Goal: Task Accomplishment & Management: Use online tool/utility

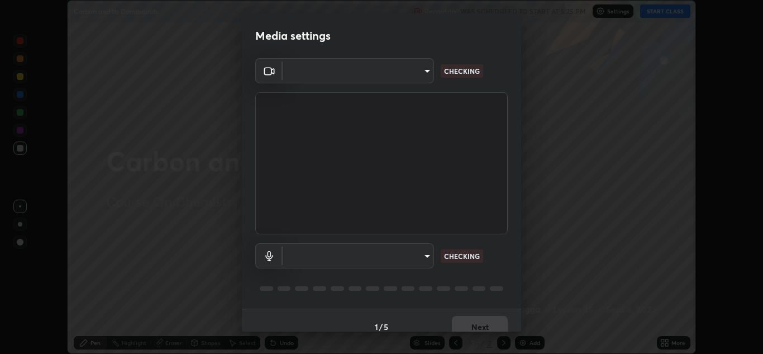
scroll to position [13, 0]
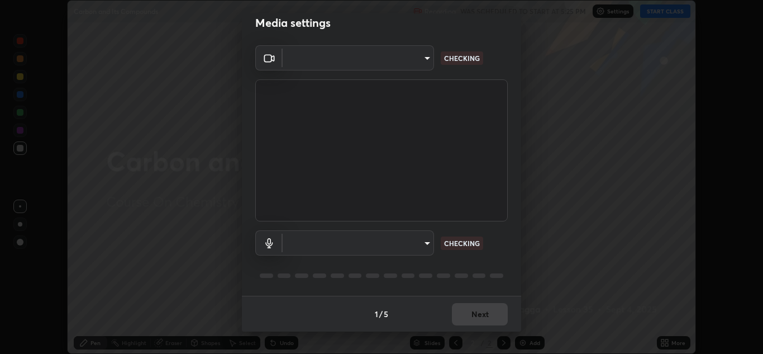
type input "a5fd4db2a2ff04be9e75800ceec395402009cfa99126b0c31c67d7c87717ec82"
type input "010278bcf6f6fe2335e46870fc527c1cf643bdd5c5f90064c40b35460970871c"
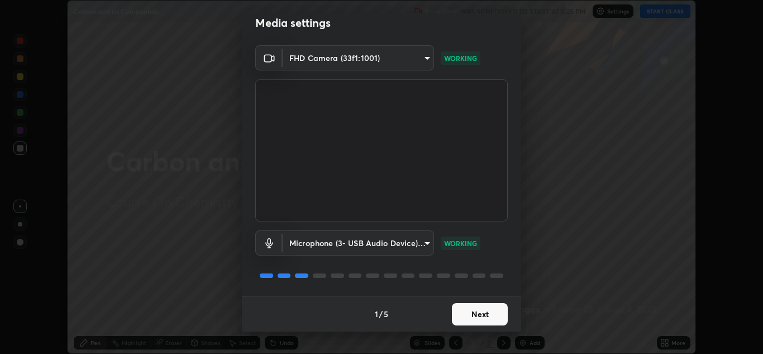
click at [471, 313] on button "Next" at bounding box center [480, 314] width 56 height 22
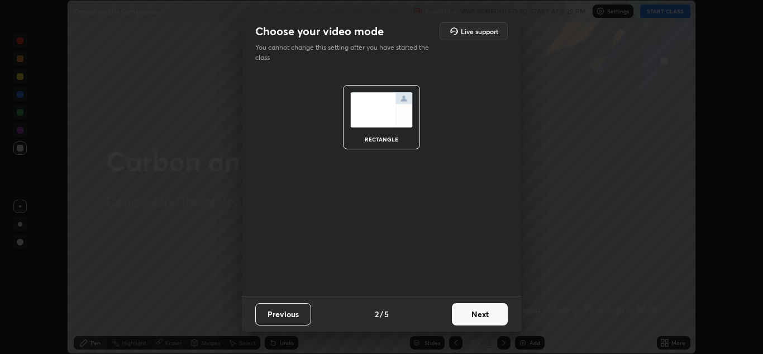
click at [470, 314] on button "Next" at bounding box center [480, 314] width 56 height 22
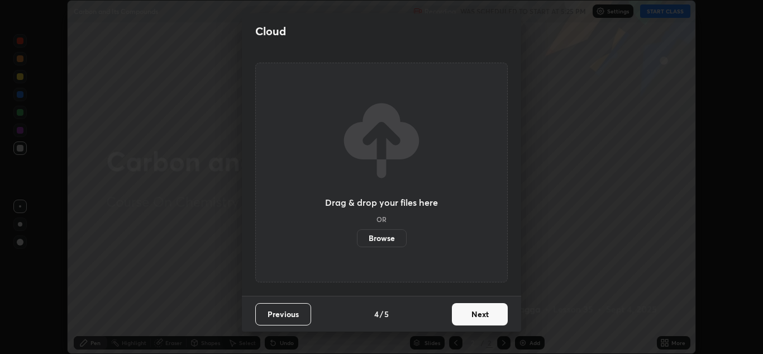
click at [478, 313] on button "Next" at bounding box center [480, 314] width 56 height 22
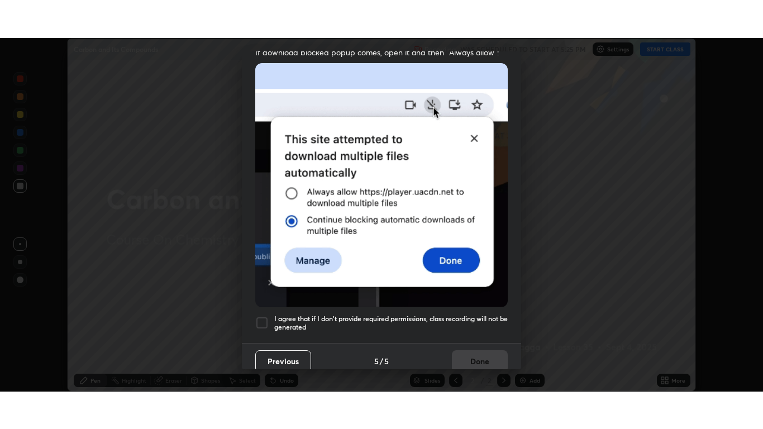
scroll to position [241, 0]
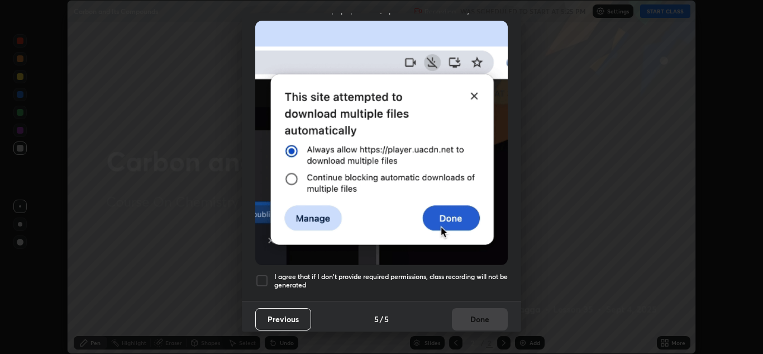
click at [266, 274] on div at bounding box center [261, 280] width 13 height 13
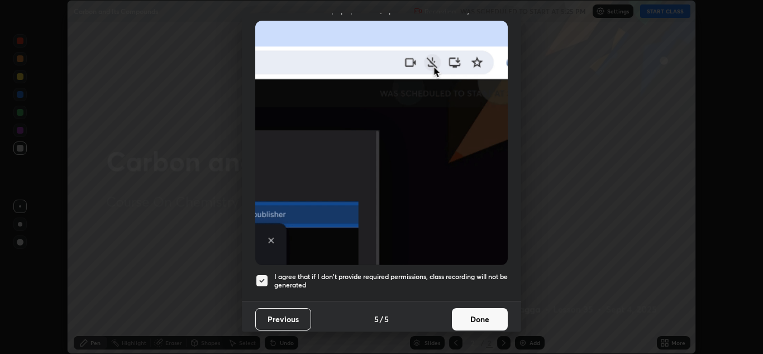
click at [461, 313] on button "Done" at bounding box center [480, 319] width 56 height 22
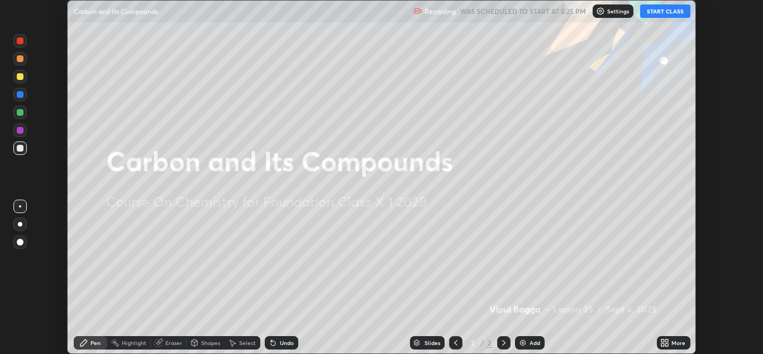
click at [664, 13] on button "START CLASS" at bounding box center [665, 10] width 50 height 13
click at [668, 342] on icon at bounding box center [666, 340] width 3 height 3
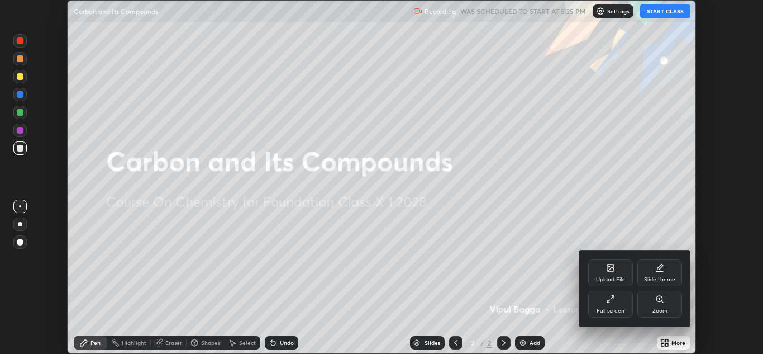
click at [606, 301] on div "Full screen" at bounding box center [610, 303] width 45 height 27
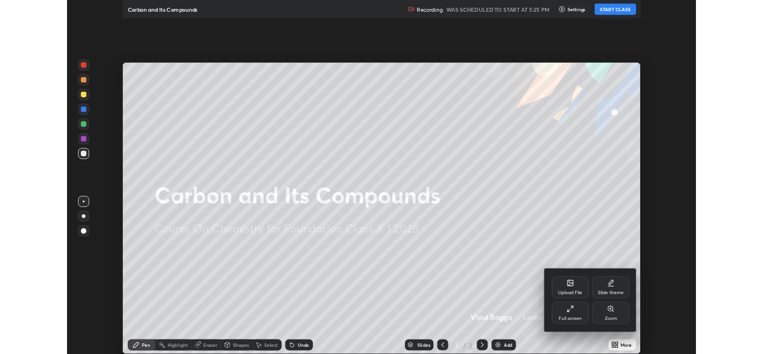
scroll to position [429, 763]
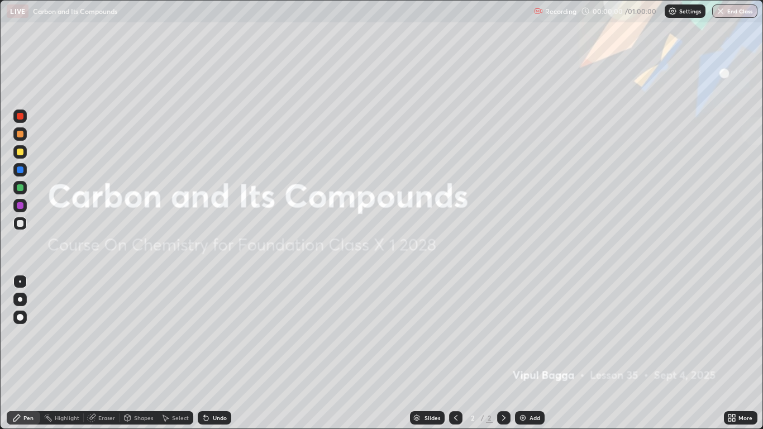
click at [24, 152] on div at bounding box center [19, 151] width 13 height 13
click at [22, 316] on div at bounding box center [20, 317] width 7 height 7
click at [20, 150] on div at bounding box center [20, 152] width 7 height 7
click at [18, 317] on div at bounding box center [20, 317] width 7 height 7
click at [527, 353] on img at bounding box center [522, 417] width 9 height 9
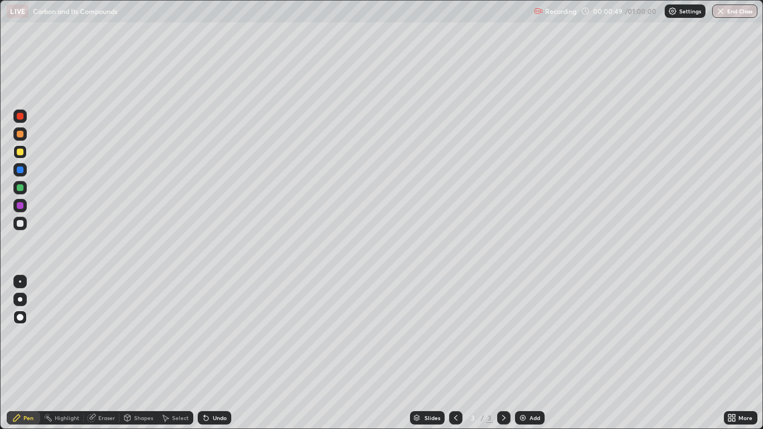
click at [132, 353] on div "Shapes" at bounding box center [139, 417] width 38 height 13
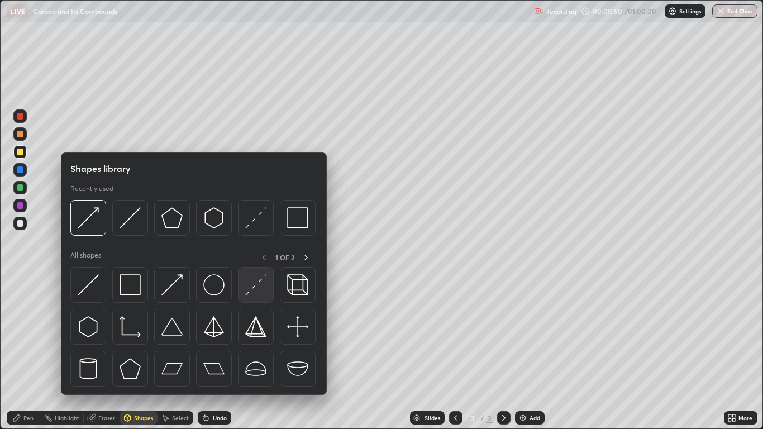
click at [251, 280] on img at bounding box center [255, 284] width 21 height 21
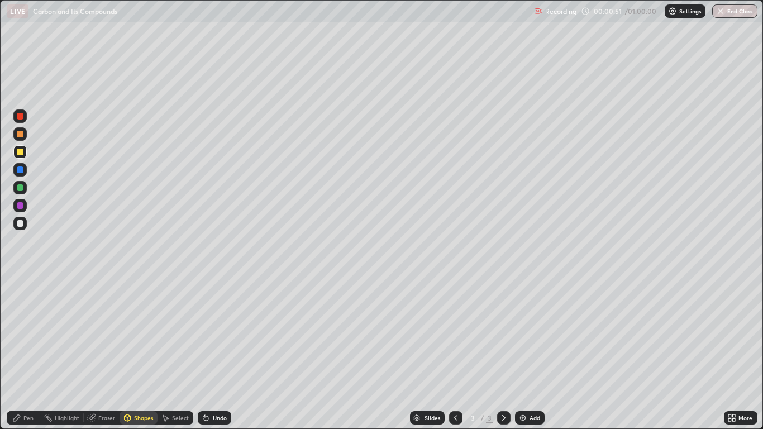
click at [21, 223] on div at bounding box center [20, 223] width 7 height 7
click at [30, 353] on div "Pen" at bounding box center [28, 418] width 10 height 6
click at [18, 221] on div at bounding box center [20, 223] width 7 height 7
click at [106, 353] on div "Eraser" at bounding box center [106, 418] width 17 height 6
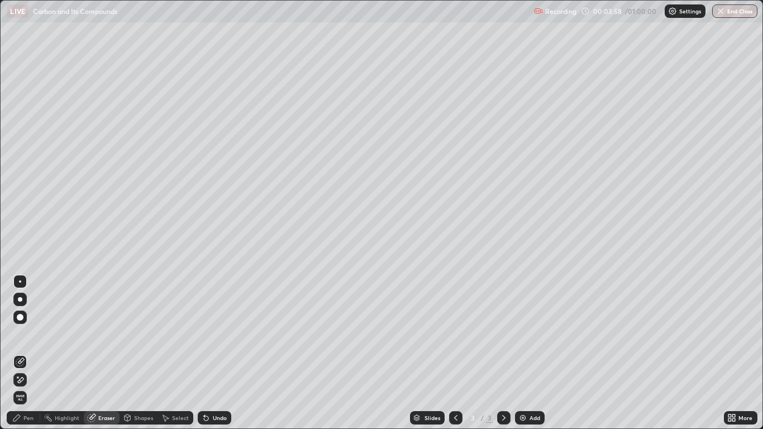
click at [18, 353] on icon at bounding box center [17, 376] width 1 height 1
click at [25, 353] on div "Pen" at bounding box center [28, 418] width 10 height 6
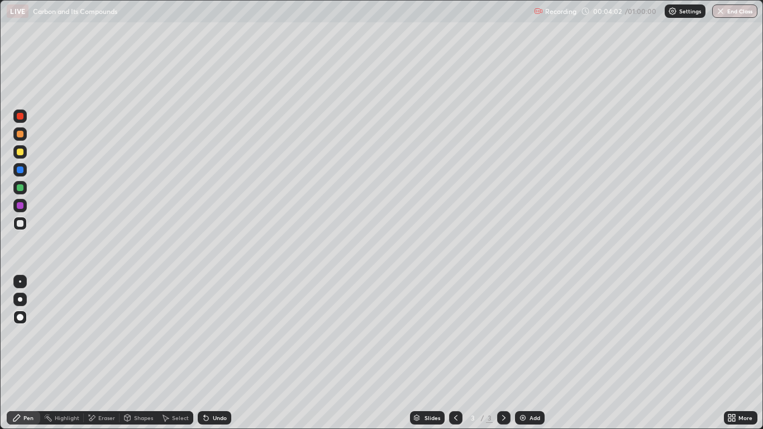
click at [21, 223] on div at bounding box center [20, 223] width 7 height 7
click at [137, 353] on div "Shapes" at bounding box center [143, 418] width 19 height 6
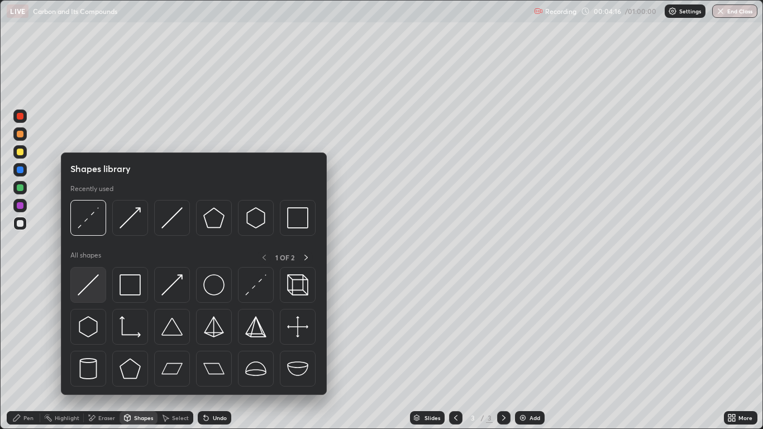
click at [87, 281] on img at bounding box center [88, 284] width 21 height 21
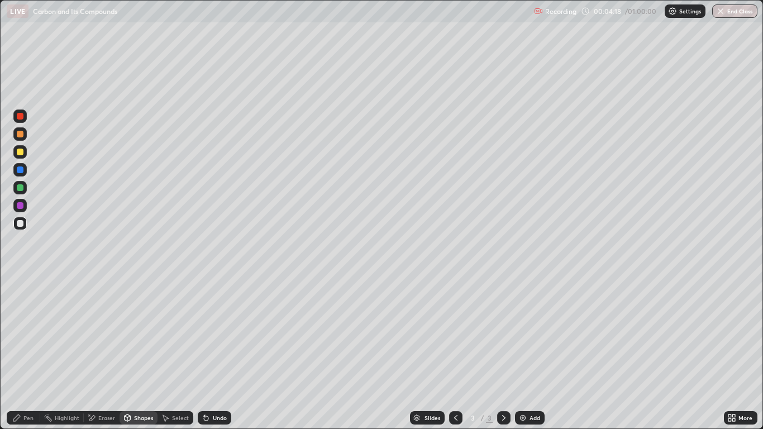
click at [27, 353] on div "Pen" at bounding box center [24, 417] width 34 height 13
click at [23, 223] on div at bounding box center [20, 223] width 7 height 7
click at [26, 353] on div "Pen" at bounding box center [28, 418] width 10 height 6
click at [141, 353] on div "Shapes" at bounding box center [143, 418] width 19 height 6
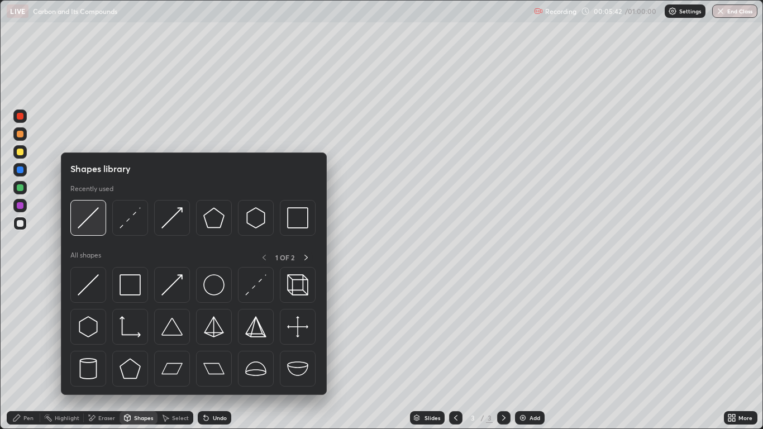
click at [89, 220] on img at bounding box center [88, 217] width 21 height 21
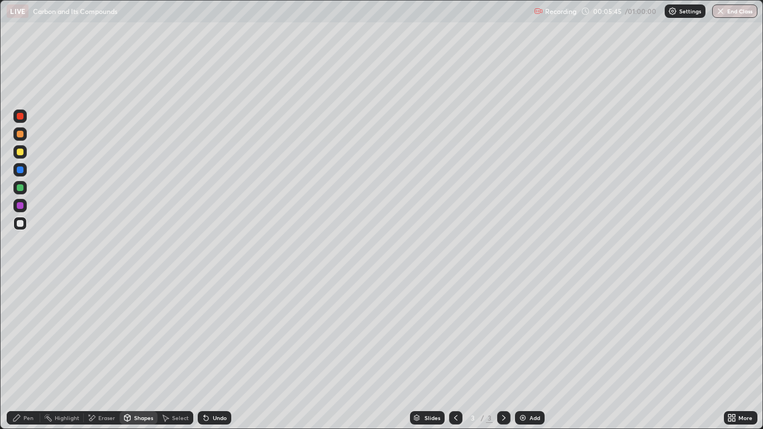
click at [28, 353] on div "Pen" at bounding box center [28, 418] width 10 height 6
click at [141, 353] on div "Shapes" at bounding box center [143, 418] width 19 height 6
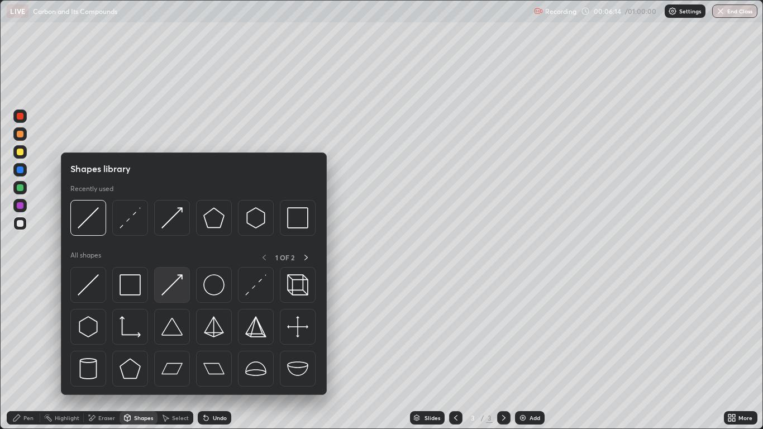
click at [170, 277] on img at bounding box center [171, 284] width 21 height 21
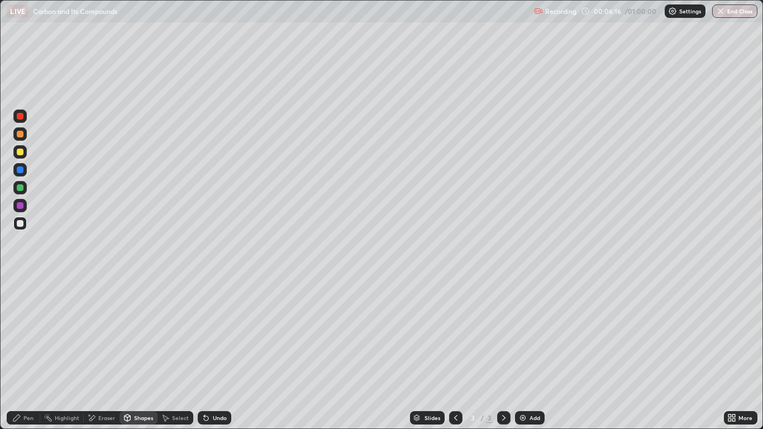
click at [32, 353] on div "Pen" at bounding box center [28, 418] width 10 height 6
click at [217, 353] on div "Undo" at bounding box center [215, 417] width 34 height 13
click at [135, 353] on div "Shapes" at bounding box center [143, 418] width 19 height 6
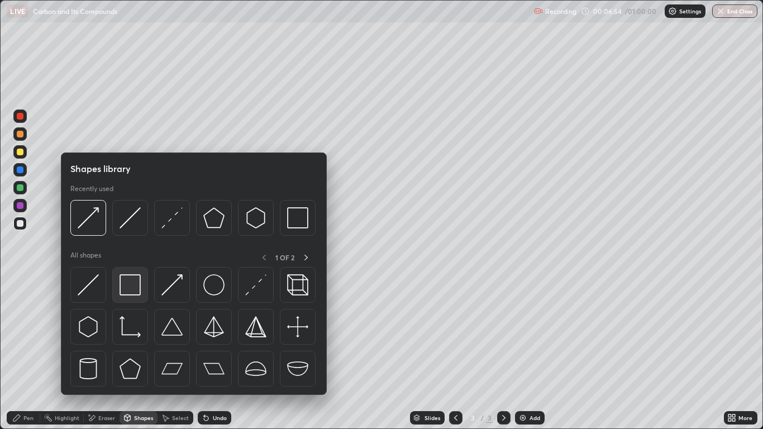
click at [132, 290] on img at bounding box center [130, 284] width 21 height 21
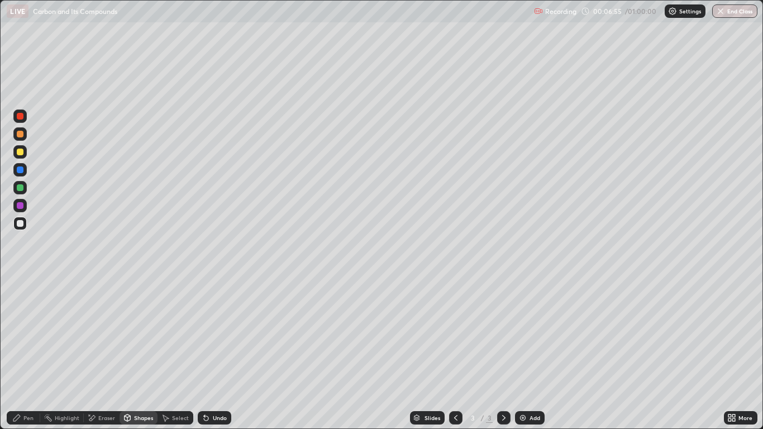
click at [20, 154] on div at bounding box center [20, 152] width 7 height 7
click at [226, 353] on div "Undo" at bounding box center [215, 417] width 34 height 13
click at [23, 353] on div "Pen" at bounding box center [24, 417] width 34 height 13
click at [27, 353] on div "Pen" at bounding box center [28, 418] width 10 height 6
click at [20, 224] on div at bounding box center [20, 223] width 7 height 7
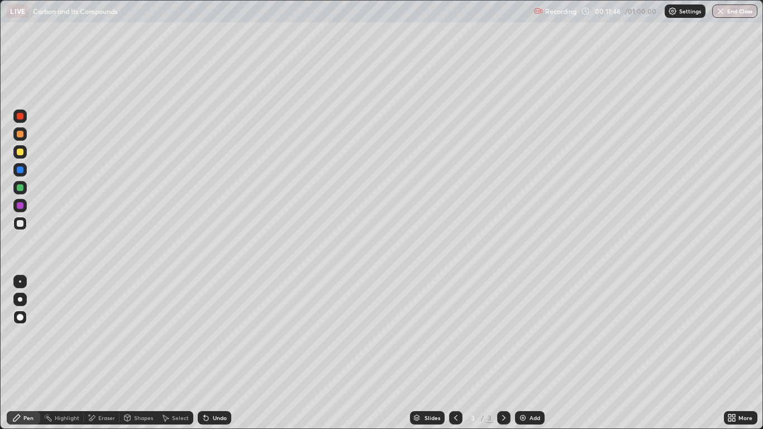
click at [21, 353] on div "Pen" at bounding box center [24, 417] width 34 height 13
click at [18, 229] on div at bounding box center [19, 223] width 13 height 13
click at [523, 353] on img at bounding box center [522, 417] width 9 height 9
click at [22, 152] on div at bounding box center [20, 152] width 7 height 7
click at [141, 353] on div "Shapes" at bounding box center [143, 418] width 19 height 6
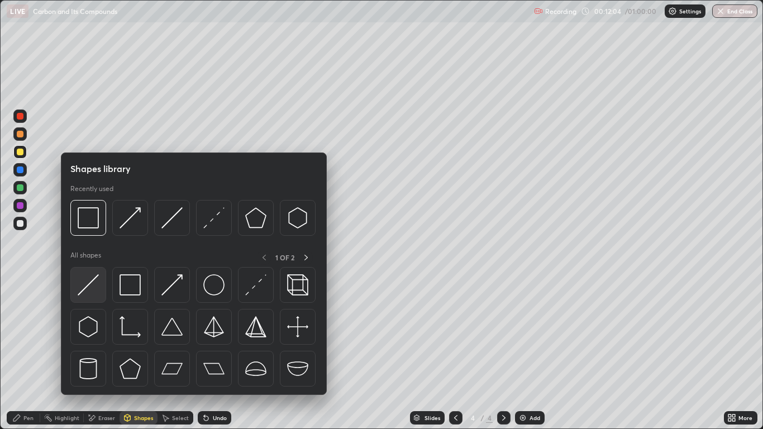
click at [90, 278] on img at bounding box center [88, 284] width 21 height 21
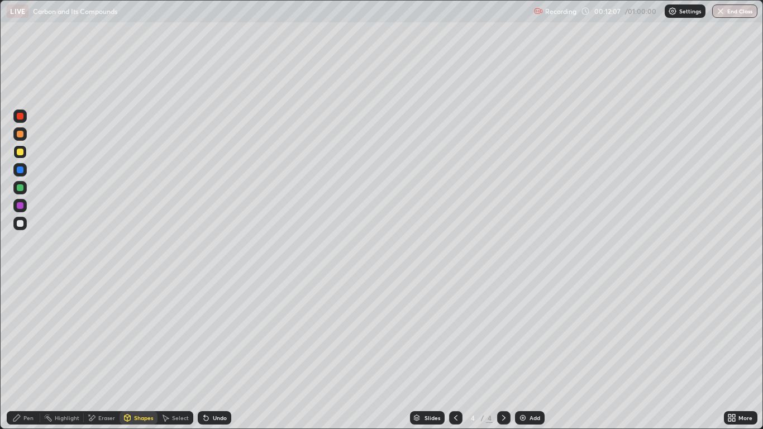
click at [28, 353] on div "Pen" at bounding box center [28, 418] width 10 height 6
click at [21, 223] on div at bounding box center [20, 223] width 7 height 7
click at [27, 353] on div "Pen" at bounding box center [28, 418] width 10 height 6
click at [26, 353] on div "Pen" at bounding box center [24, 417] width 34 height 13
click at [21, 170] on div at bounding box center [20, 169] width 7 height 7
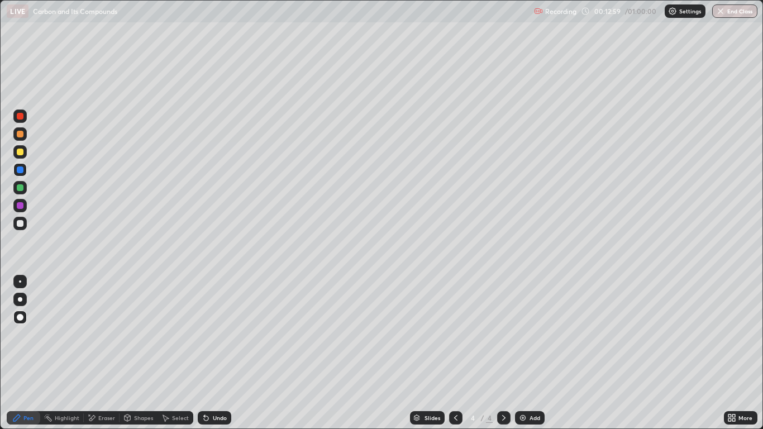
click at [30, 353] on div "Pen" at bounding box center [28, 418] width 10 height 6
click at [18, 222] on div at bounding box center [20, 223] width 7 height 7
click at [21, 225] on div at bounding box center [20, 223] width 7 height 7
click at [20, 187] on div at bounding box center [20, 187] width 7 height 7
click at [136, 353] on div "Shapes" at bounding box center [143, 418] width 19 height 6
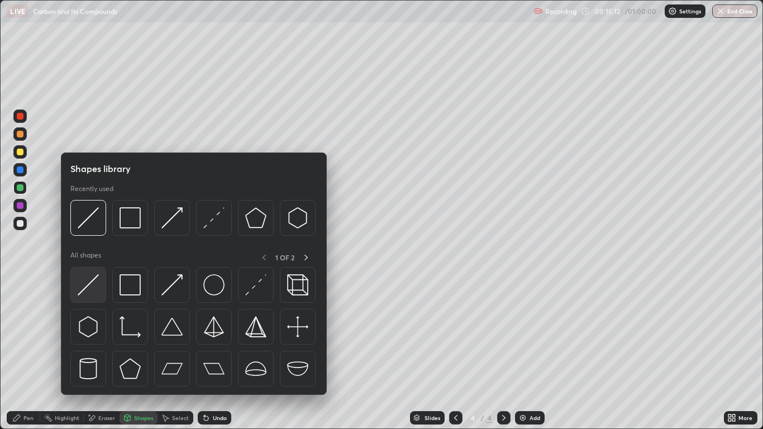
click at [93, 283] on img at bounding box center [88, 284] width 21 height 21
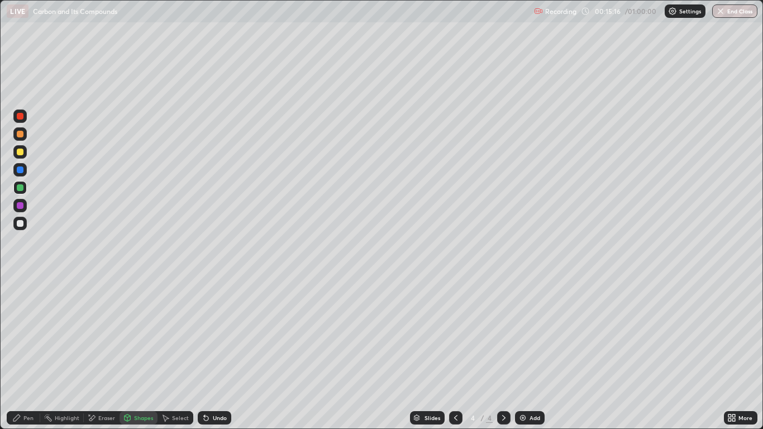
click at [26, 353] on div "Pen" at bounding box center [24, 417] width 34 height 13
click at [18, 225] on div at bounding box center [20, 223] width 7 height 7
click at [20, 170] on div at bounding box center [20, 169] width 7 height 7
click at [20, 223] on div at bounding box center [20, 223] width 7 height 7
click at [142, 353] on div "Shapes" at bounding box center [143, 418] width 19 height 6
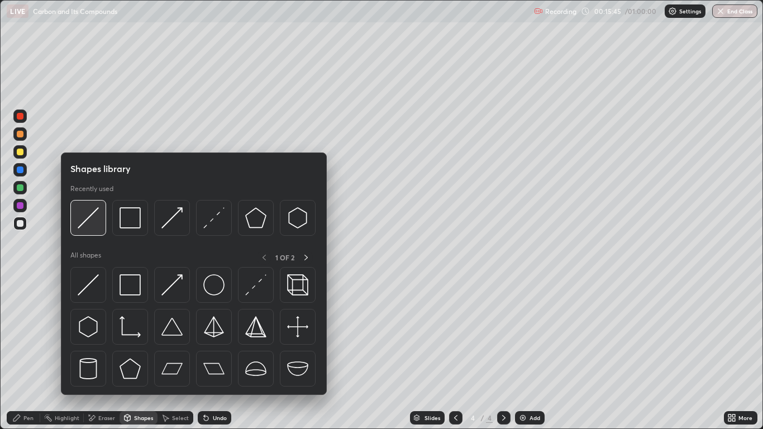
click at [94, 220] on img at bounding box center [88, 217] width 21 height 21
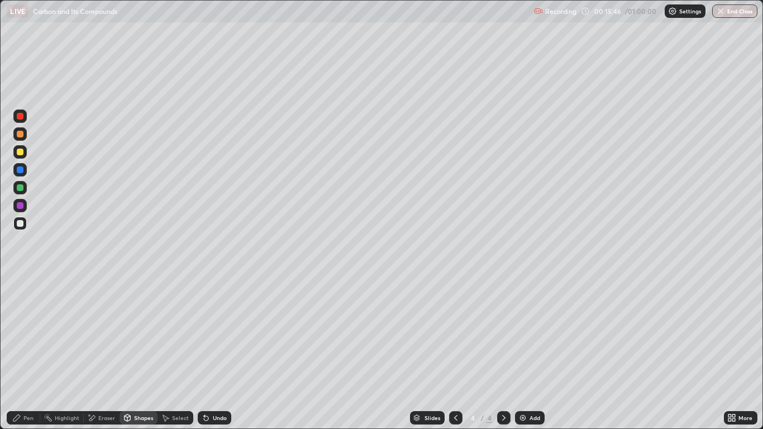
click at [22, 154] on div at bounding box center [20, 152] width 7 height 7
click at [28, 353] on div "Pen" at bounding box center [28, 418] width 10 height 6
click at [18, 222] on div at bounding box center [20, 223] width 7 height 7
click at [220, 353] on div "Undo" at bounding box center [220, 418] width 14 height 6
click at [216, 353] on div "Undo" at bounding box center [215, 417] width 34 height 13
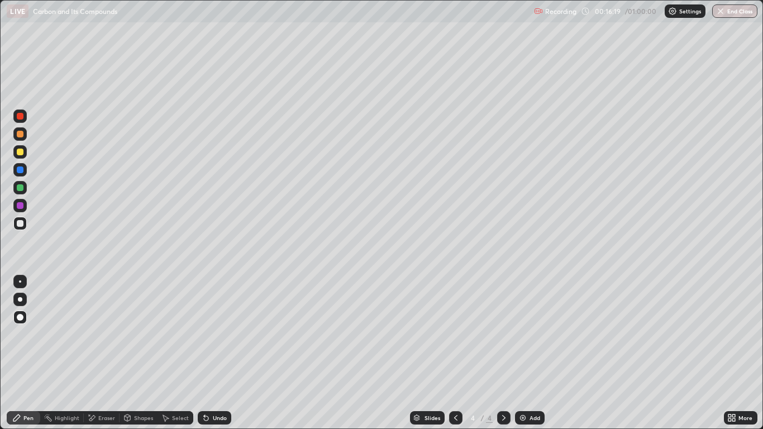
click at [145, 353] on div "Shapes" at bounding box center [143, 418] width 19 height 6
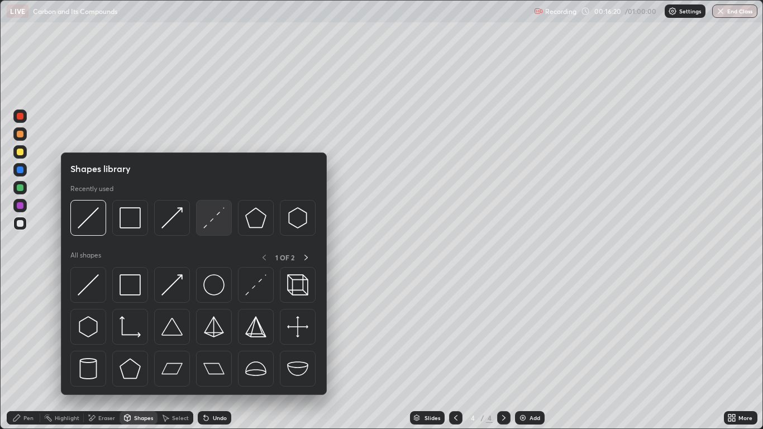
click at [209, 223] on img at bounding box center [213, 217] width 21 height 21
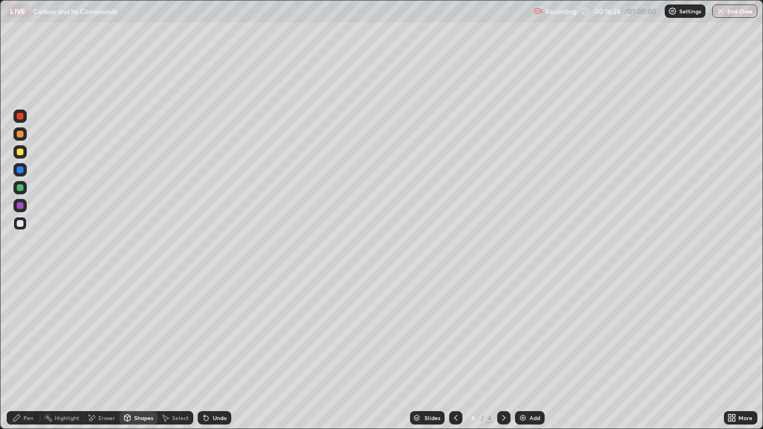
click at [26, 353] on div "Pen" at bounding box center [28, 418] width 10 height 6
click at [140, 353] on div "Shapes" at bounding box center [139, 417] width 38 height 13
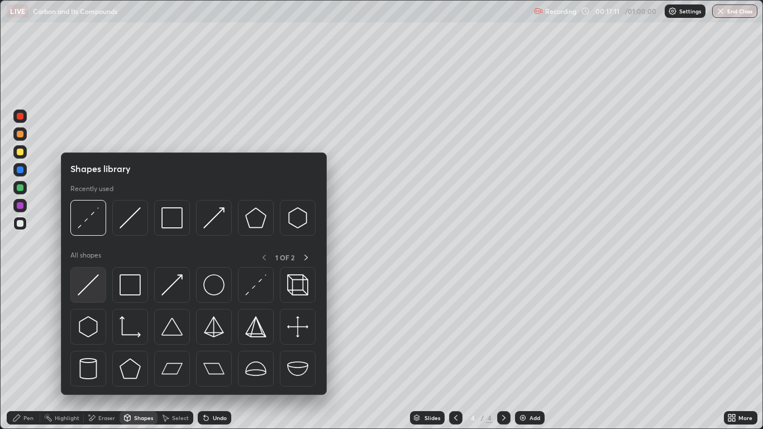
click at [93, 284] on img at bounding box center [88, 284] width 21 height 21
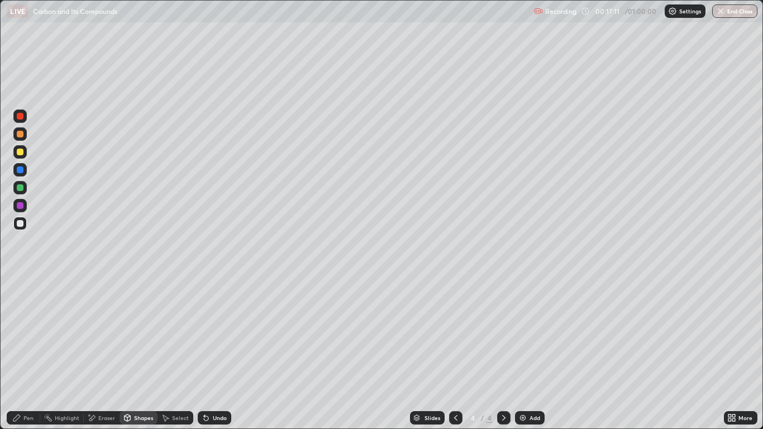
click at [23, 151] on div at bounding box center [19, 151] width 13 height 13
click at [28, 353] on div "Pen" at bounding box center [28, 418] width 10 height 6
click at [20, 206] on div at bounding box center [20, 205] width 7 height 7
click at [25, 353] on div "Pen" at bounding box center [28, 418] width 10 height 6
click at [22, 223] on div at bounding box center [20, 223] width 7 height 7
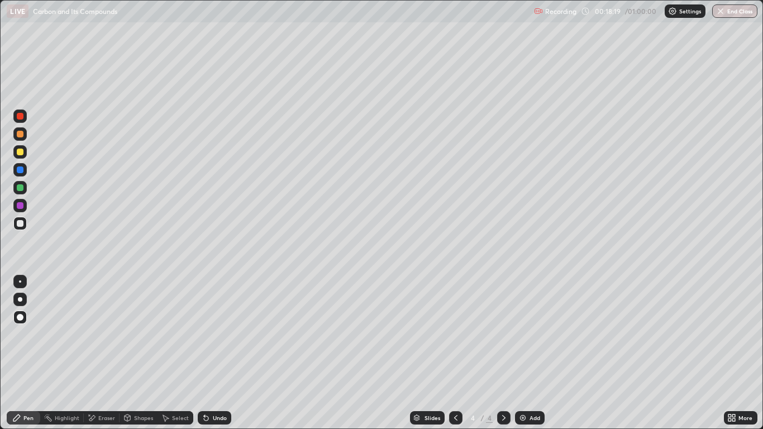
click at [135, 353] on div "Shapes" at bounding box center [143, 418] width 19 height 6
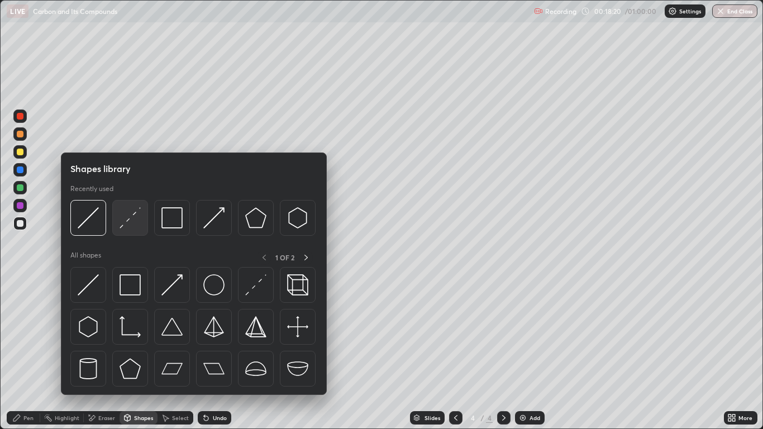
click at [137, 221] on img at bounding box center [130, 217] width 21 height 21
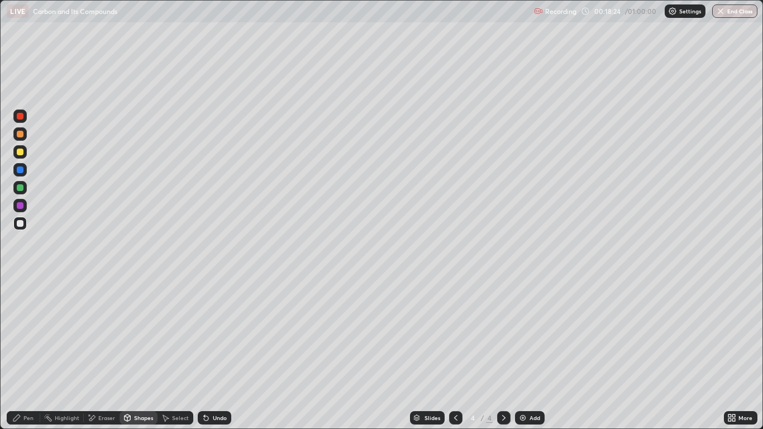
click at [24, 353] on div "Pen" at bounding box center [28, 418] width 10 height 6
click at [21, 223] on div at bounding box center [20, 223] width 7 height 7
click at [145, 353] on div "Shapes" at bounding box center [143, 418] width 19 height 6
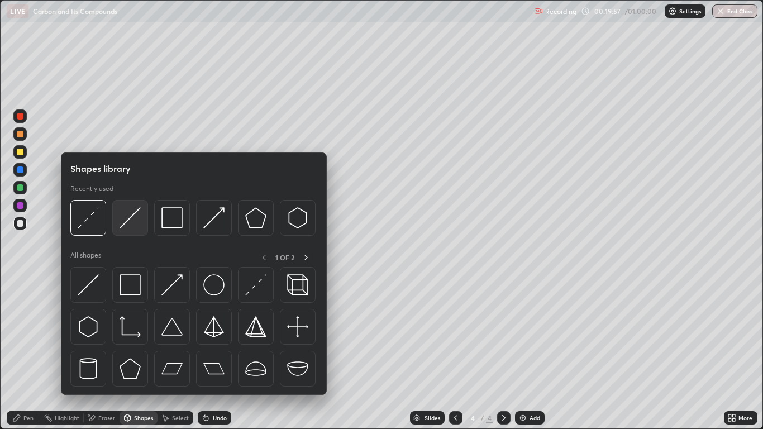
click at [130, 230] on div at bounding box center [130, 218] width 36 height 36
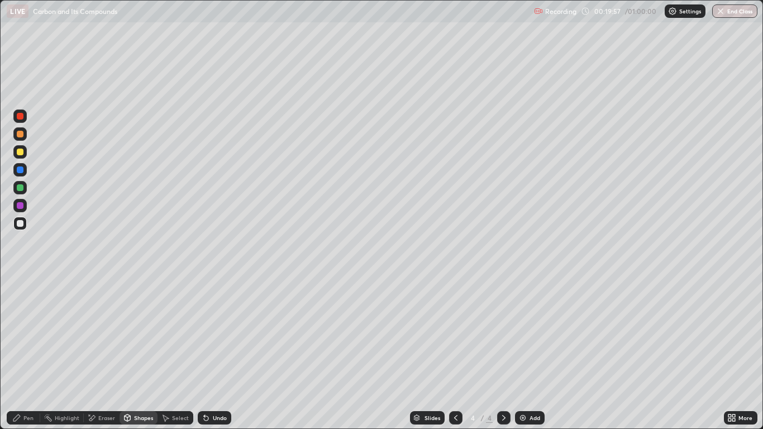
click at [22, 155] on div at bounding box center [20, 152] width 7 height 7
click at [28, 353] on div "Pen" at bounding box center [28, 418] width 10 height 6
click at [21, 223] on div at bounding box center [20, 223] width 7 height 7
click at [527, 353] on img at bounding box center [522, 417] width 9 height 9
click at [28, 353] on div "Pen" at bounding box center [28, 418] width 10 height 6
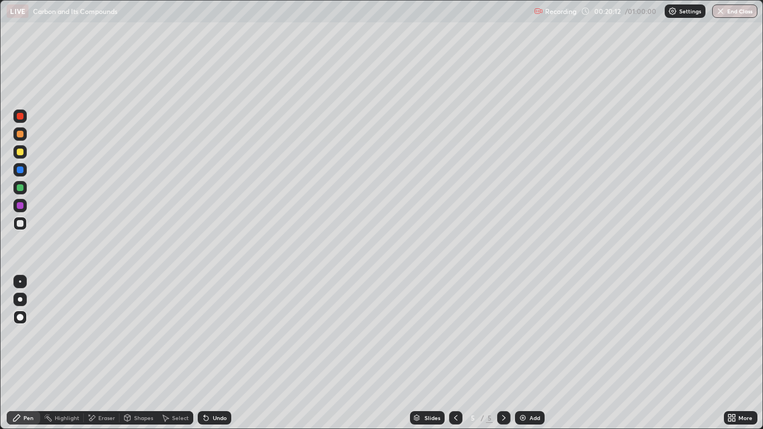
click at [22, 224] on div at bounding box center [20, 223] width 7 height 7
click at [20, 223] on div at bounding box center [20, 223] width 7 height 7
click at [22, 154] on div at bounding box center [20, 152] width 7 height 7
click at [22, 225] on div at bounding box center [20, 223] width 7 height 7
click at [21, 152] on div at bounding box center [20, 152] width 7 height 7
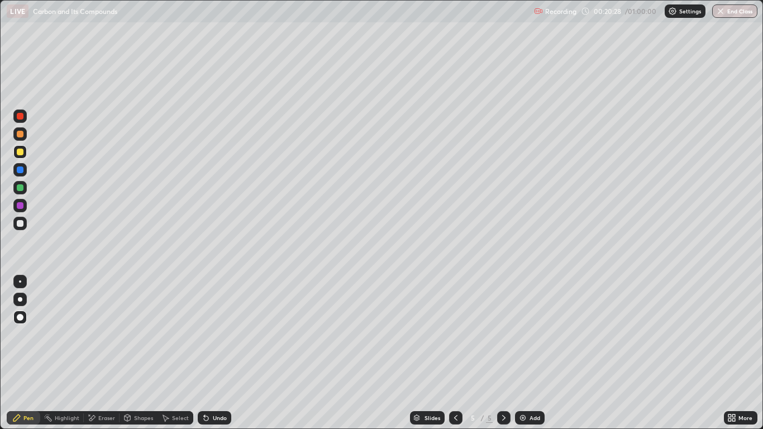
click at [218, 353] on div "Undo" at bounding box center [220, 418] width 14 height 6
click at [28, 353] on div "Pen" at bounding box center [28, 418] width 10 height 6
click at [216, 353] on div "Undo" at bounding box center [215, 417] width 34 height 13
click at [22, 222] on div at bounding box center [20, 223] width 7 height 7
click at [141, 353] on div "Shapes" at bounding box center [143, 418] width 19 height 6
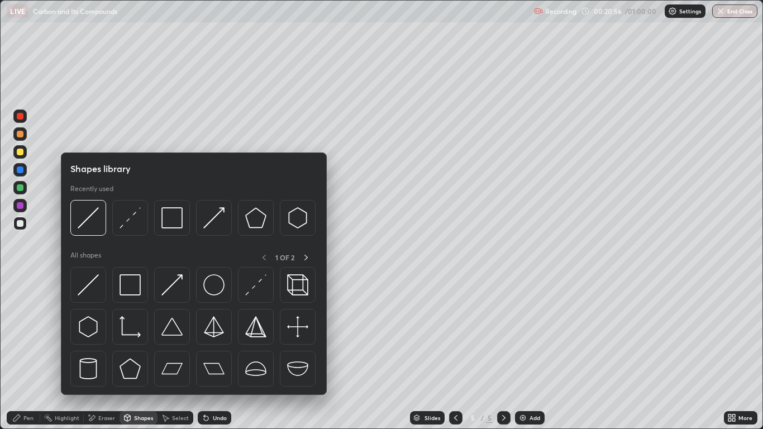
click at [90, 221] on img at bounding box center [88, 217] width 21 height 21
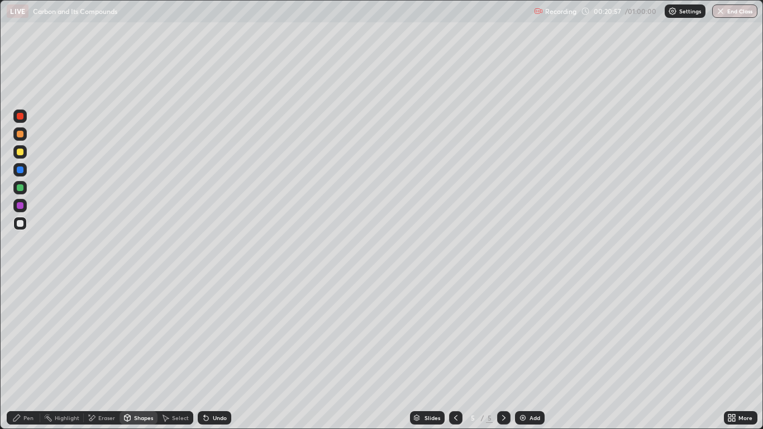
click at [22, 155] on div at bounding box center [20, 152] width 7 height 7
click at [32, 353] on div "Pen" at bounding box center [28, 418] width 10 height 6
click at [22, 206] on div at bounding box center [20, 205] width 7 height 7
click at [20, 170] on div at bounding box center [20, 169] width 7 height 7
click at [21, 223] on div at bounding box center [20, 223] width 7 height 7
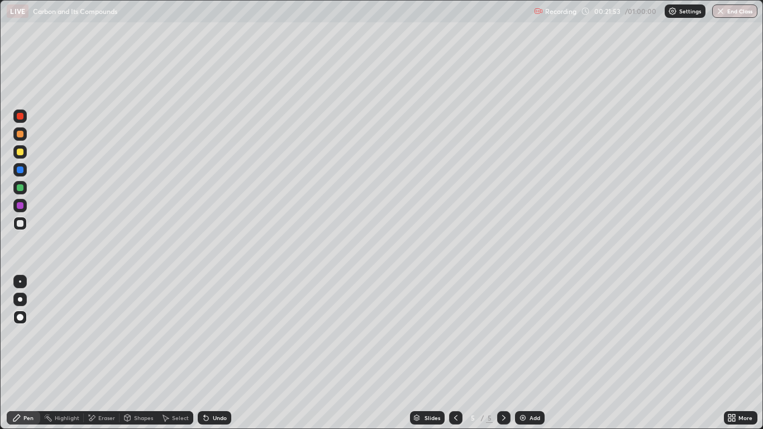
click at [23, 226] on div at bounding box center [19, 223] width 13 height 13
click at [98, 353] on div "Eraser" at bounding box center [106, 418] width 17 height 6
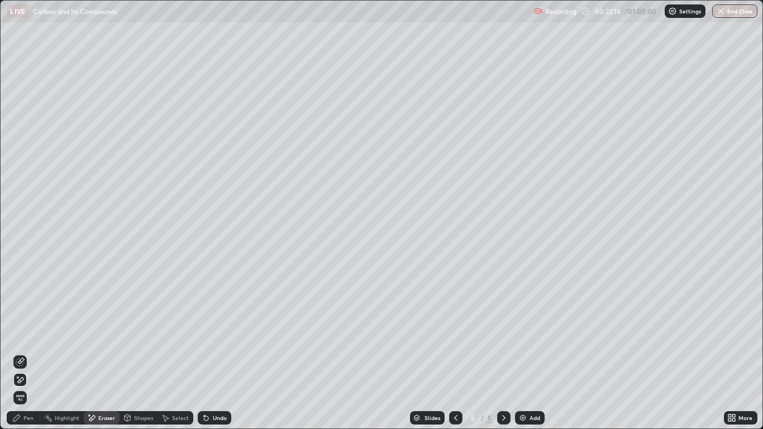
click at [32, 353] on div "Pen" at bounding box center [28, 418] width 10 height 6
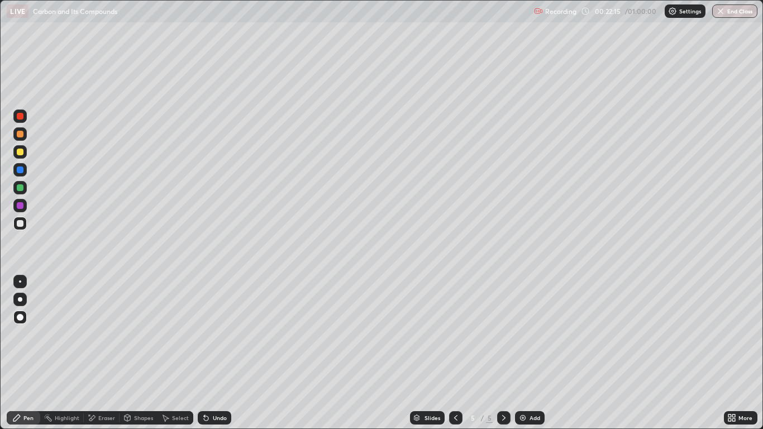
click at [18, 224] on div at bounding box center [20, 223] width 7 height 7
click at [216, 353] on div "Undo" at bounding box center [220, 418] width 14 height 6
click at [37, 353] on div "Pen" at bounding box center [24, 417] width 34 height 13
click at [217, 353] on div "Undo" at bounding box center [215, 417] width 34 height 13
click at [146, 353] on div "Shapes" at bounding box center [143, 418] width 19 height 6
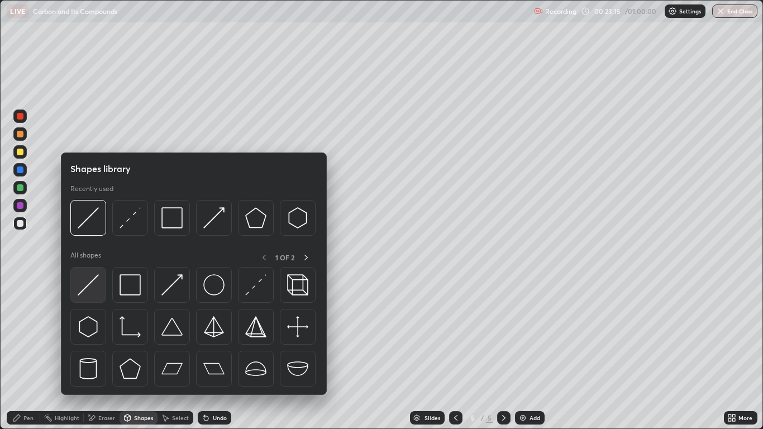
click at [90, 287] on img at bounding box center [88, 284] width 21 height 21
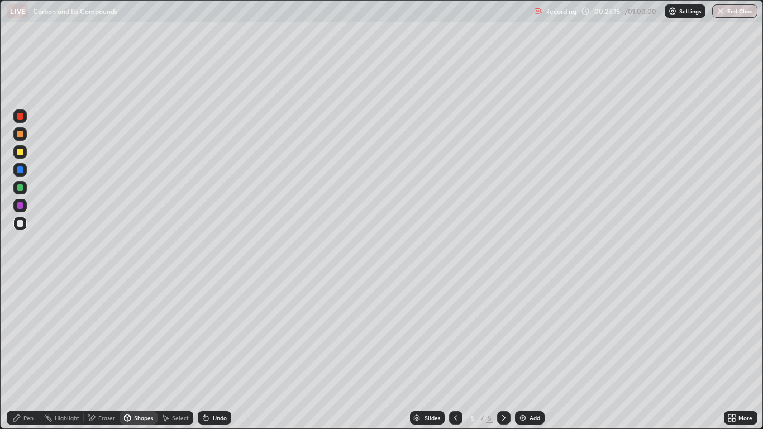
click at [18, 151] on div at bounding box center [20, 152] width 7 height 7
click at [18, 221] on div at bounding box center [20, 223] width 7 height 7
click at [26, 353] on div "Pen" at bounding box center [28, 418] width 10 height 6
click at [20, 225] on div at bounding box center [20, 223] width 7 height 7
click at [148, 353] on div "Shapes" at bounding box center [143, 418] width 19 height 6
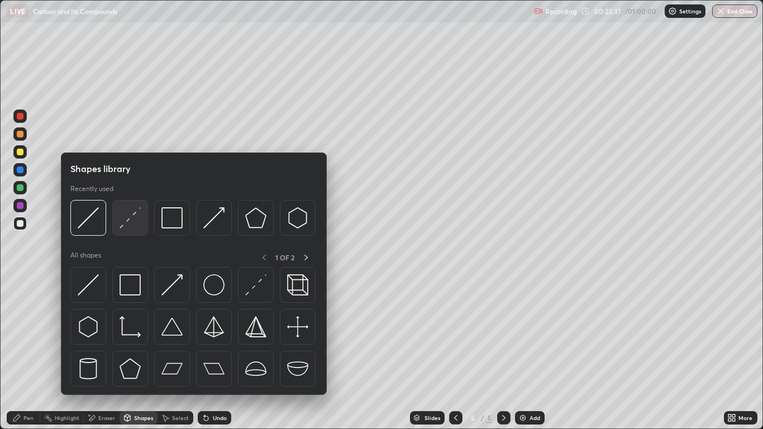
click at [133, 222] on img at bounding box center [130, 217] width 21 height 21
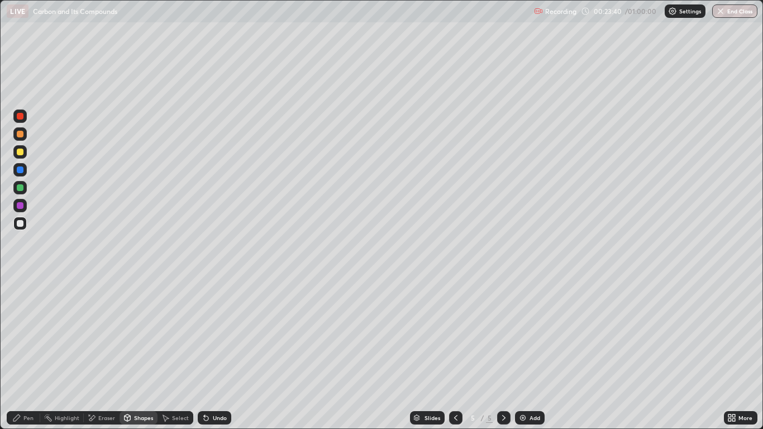
click at [30, 353] on div "Pen" at bounding box center [28, 418] width 10 height 6
click at [21, 152] on div at bounding box center [20, 152] width 7 height 7
click at [136, 353] on div "Shapes" at bounding box center [143, 418] width 19 height 6
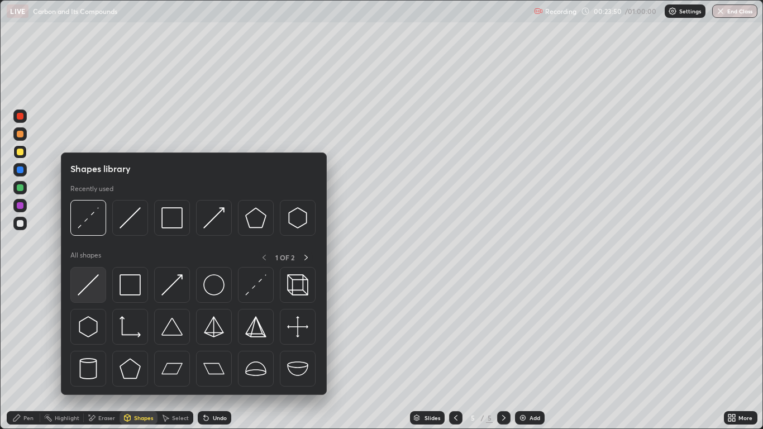
click at [93, 284] on img at bounding box center [88, 284] width 21 height 21
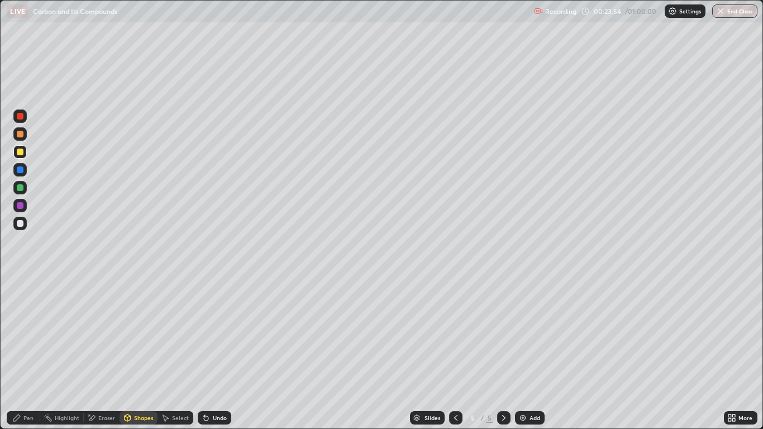
click at [26, 353] on div "Pen" at bounding box center [28, 418] width 10 height 6
click at [20, 222] on div at bounding box center [20, 223] width 7 height 7
click at [211, 353] on div "Undo" at bounding box center [215, 417] width 34 height 13
click at [24, 353] on div "Pen" at bounding box center [28, 418] width 10 height 6
click at [22, 152] on div at bounding box center [20, 152] width 7 height 7
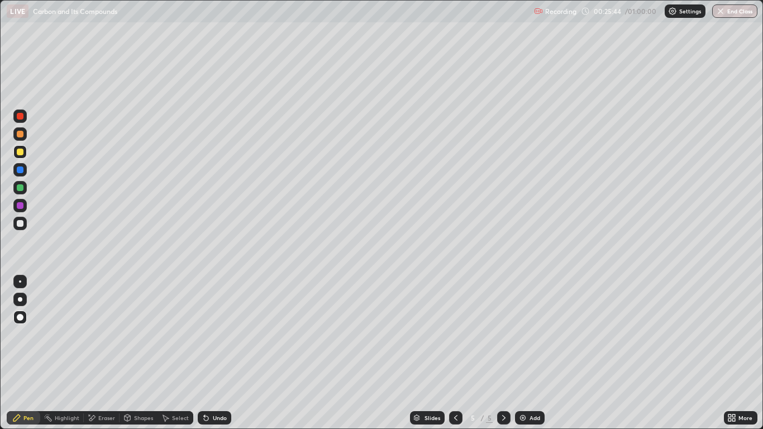
click at [23, 153] on div at bounding box center [20, 152] width 7 height 7
click at [146, 353] on div "Shapes" at bounding box center [143, 418] width 19 height 6
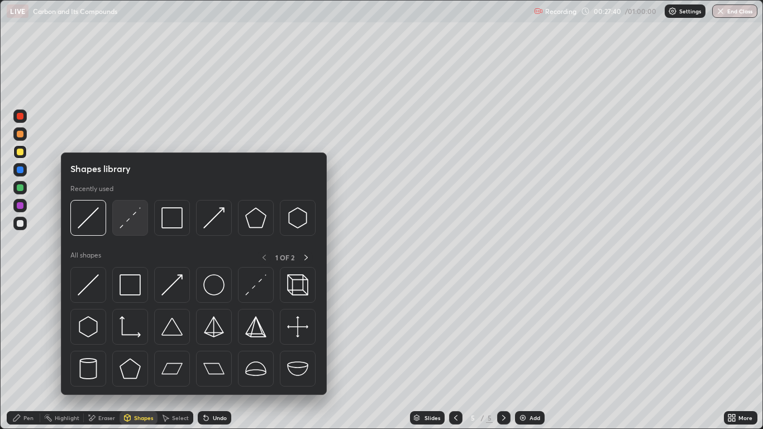
click at [131, 222] on img at bounding box center [130, 217] width 21 height 21
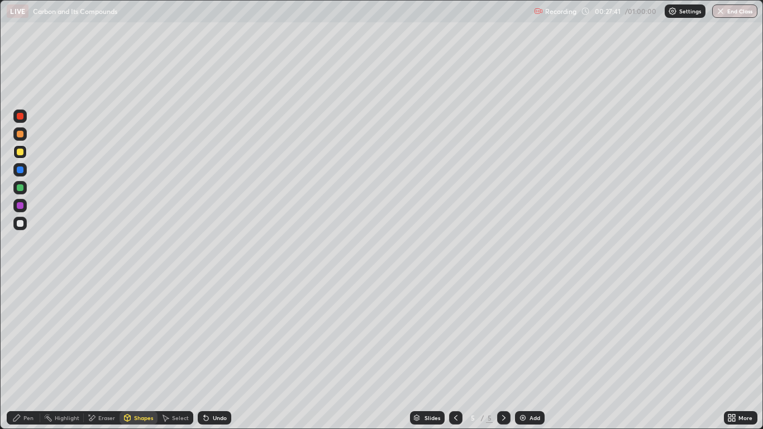
click at [21, 223] on div at bounding box center [20, 223] width 7 height 7
click at [25, 353] on div "Pen" at bounding box center [24, 417] width 34 height 13
click at [146, 353] on div "Shapes" at bounding box center [143, 418] width 19 height 6
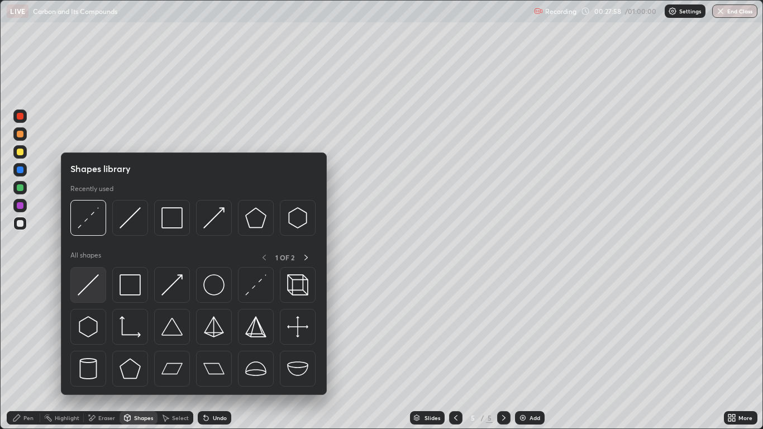
click at [98, 283] on img at bounding box center [88, 284] width 21 height 21
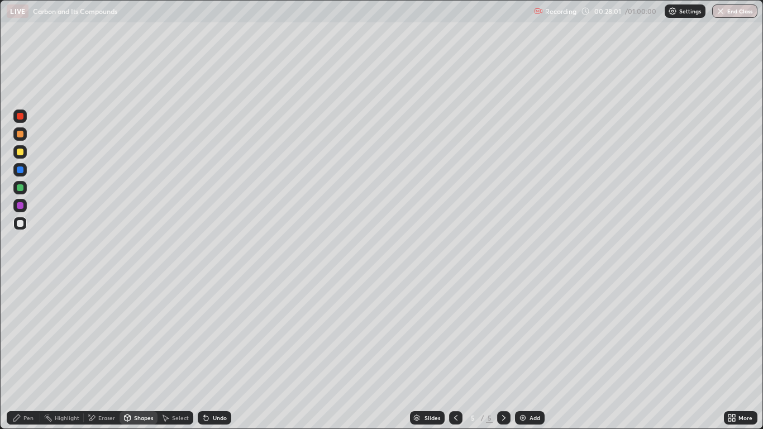
click at [28, 353] on div "Pen" at bounding box center [28, 418] width 10 height 6
click at [137, 353] on div "Shapes" at bounding box center [143, 418] width 19 height 6
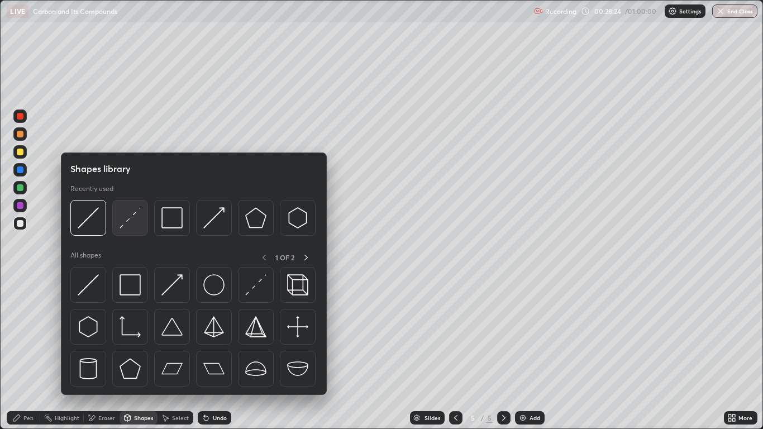
click at [130, 219] on img at bounding box center [130, 217] width 21 height 21
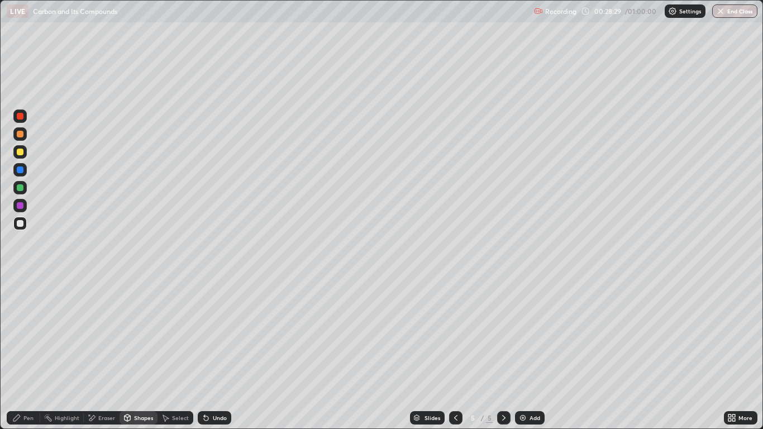
click at [28, 353] on div "Pen" at bounding box center [28, 418] width 10 height 6
click at [144, 353] on div "Shapes" at bounding box center [143, 418] width 19 height 6
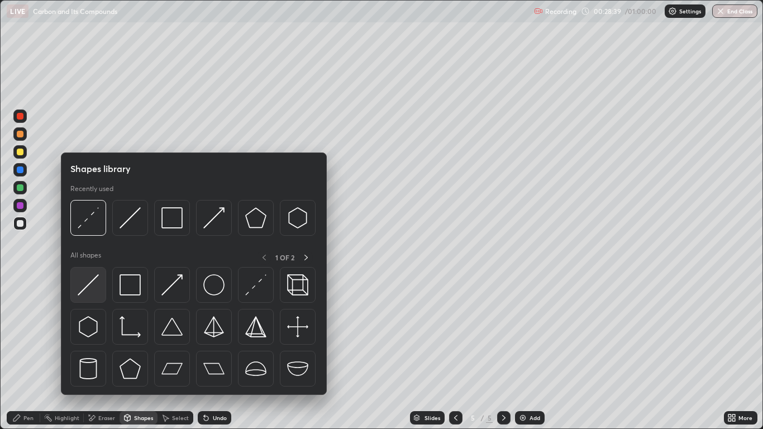
click at [102, 288] on div at bounding box center [88, 285] width 36 height 36
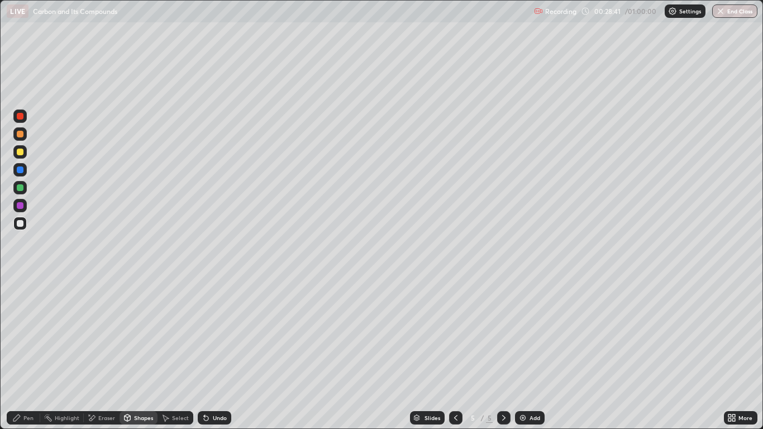
click at [31, 353] on div "Pen" at bounding box center [28, 418] width 10 height 6
click at [147, 353] on div "Shapes" at bounding box center [143, 418] width 19 height 6
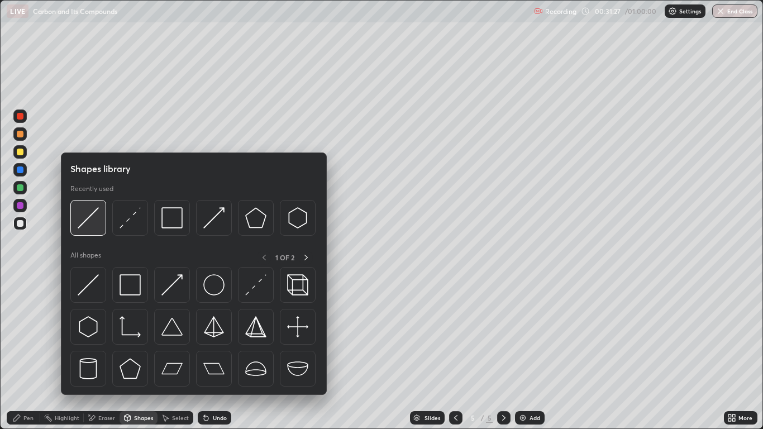
click at [89, 222] on img at bounding box center [88, 217] width 21 height 21
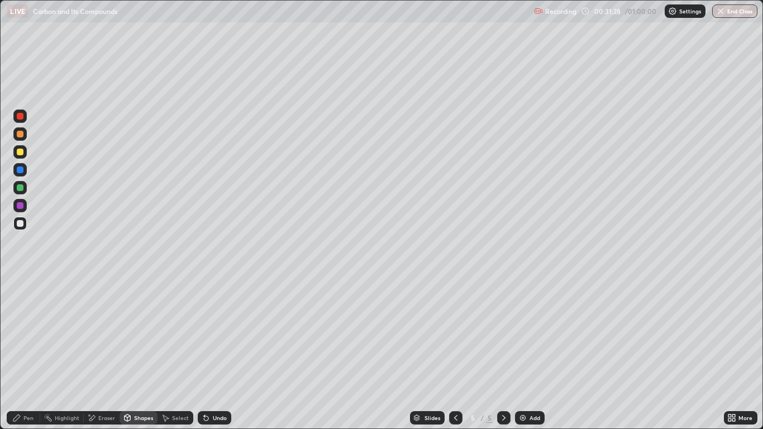
click at [20, 153] on div at bounding box center [20, 152] width 7 height 7
click at [30, 353] on div "Pen" at bounding box center [24, 417] width 34 height 13
click at [21, 223] on div at bounding box center [20, 223] width 7 height 7
click at [141, 353] on div "Shapes" at bounding box center [143, 418] width 19 height 6
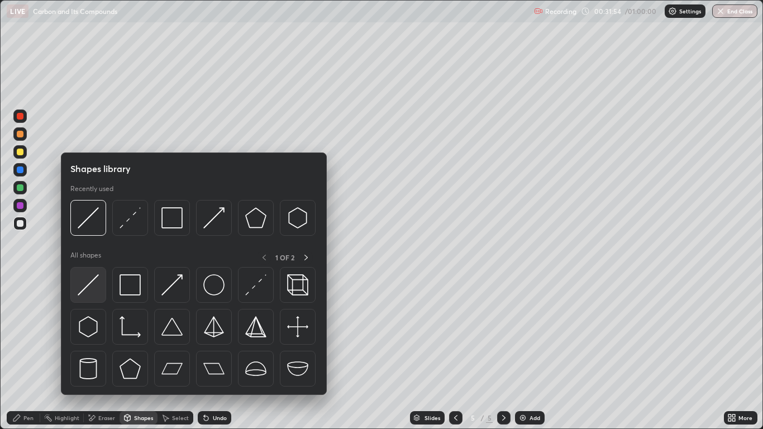
click at [92, 283] on img at bounding box center [88, 284] width 21 height 21
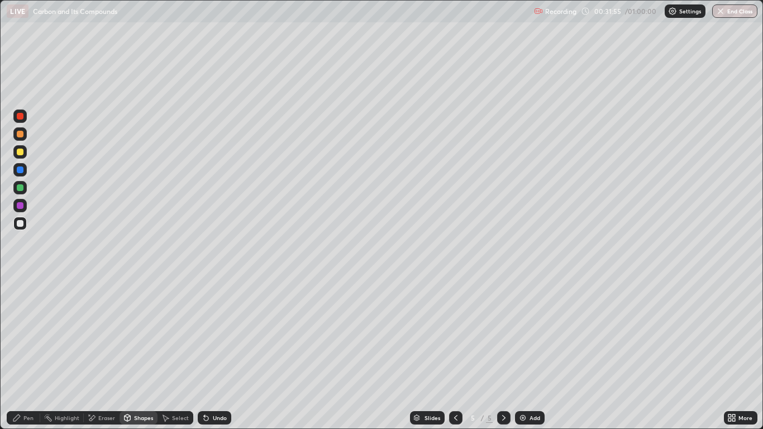
click at [22, 151] on div at bounding box center [20, 152] width 7 height 7
click at [28, 353] on div "Pen" at bounding box center [28, 418] width 10 height 6
click at [22, 224] on div at bounding box center [20, 223] width 7 height 7
click at [22, 225] on div at bounding box center [20, 223] width 7 height 7
click at [531, 353] on div "Add" at bounding box center [535, 418] width 11 height 6
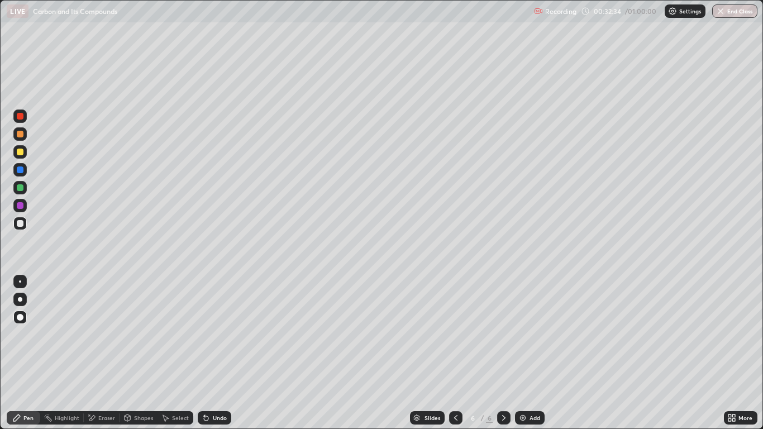
click at [26, 353] on div "Pen" at bounding box center [24, 417] width 34 height 13
click at [20, 154] on div at bounding box center [20, 152] width 7 height 7
click at [23, 135] on div at bounding box center [20, 134] width 7 height 7
click at [142, 353] on div "Shapes" at bounding box center [143, 418] width 19 height 6
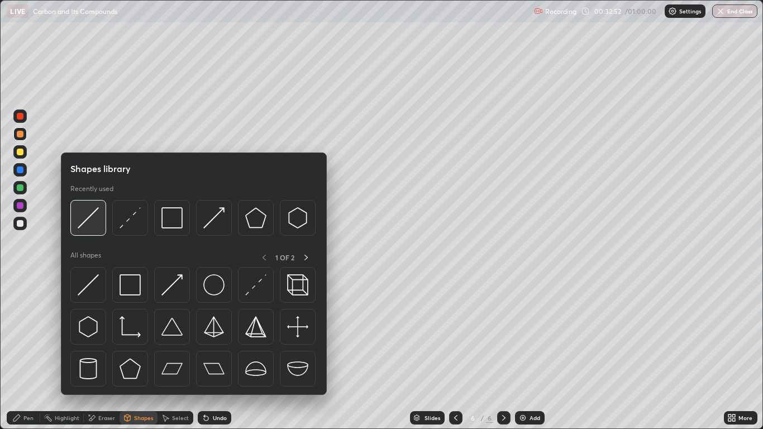
click at [90, 217] on img at bounding box center [88, 217] width 21 height 21
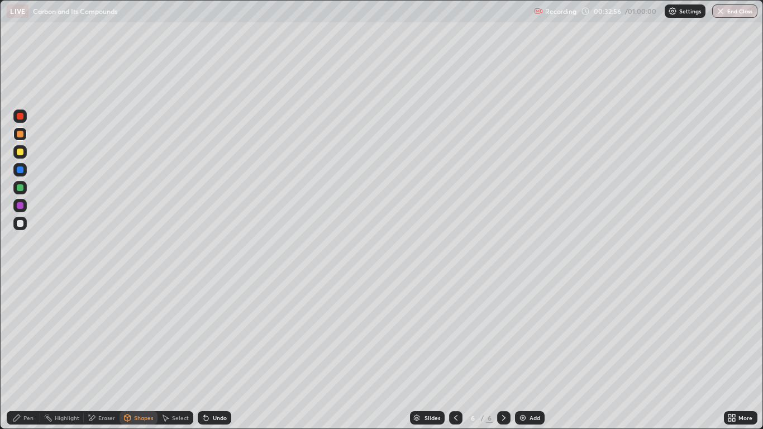
click at [21, 225] on div at bounding box center [20, 223] width 7 height 7
click at [34, 353] on div "Pen" at bounding box center [28, 418] width 10 height 6
click at [143, 353] on div "Shapes" at bounding box center [139, 417] width 38 height 13
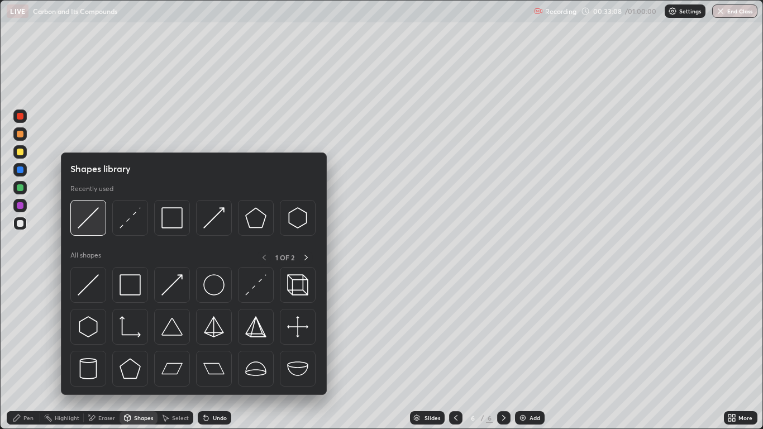
click at [89, 227] on img at bounding box center [88, 217] width 21 height 21
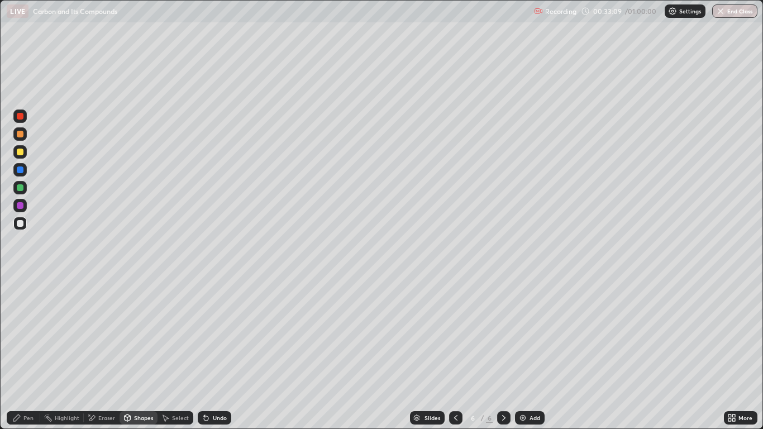
click at [27, 353] on div "Pen" at bounding box center [28, 418] width 10 height 6
click at [22, 224] on div at bounding box center [20, 223] width 7 height 7
click at [215, 353] on div "Undo" at bounding box center [215, 417] width 34 height 13
click at [217, 353] on div "Undo" at bounding box center [220, 418] width 14 height 6
click at [28, 353] on div "Pen" at bounding box center [28, 418] width 10 height 6
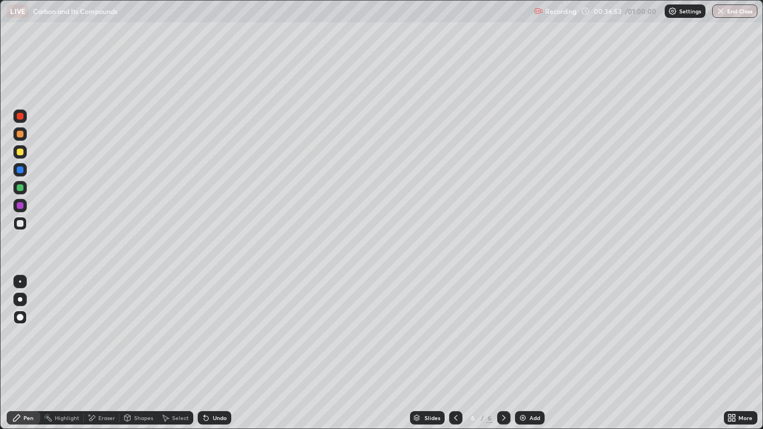
click at [21, 225] on div at bounding box center [20, 223] width 7 height 7
click at [182, 353] on div "Select" at bounding box center [180, 418] width 17 height 6
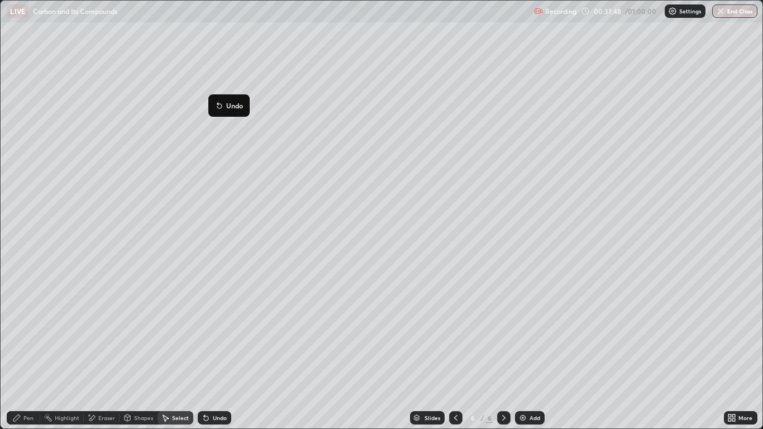
click at [32, 353] on div "Pen" at bounding box center [28, 418] width 10 height 6
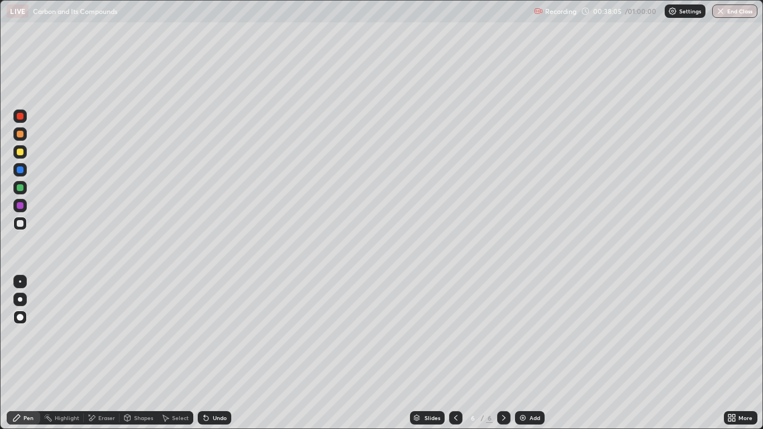
click at [213, 353] on div "Undo" at bounding box center [220, 418] width 14 height 6
click at [216, 353] on div "Undo" at bounding box center [220, 418] width 14 height 6
click at [20, 154] on div at bounding box center [20, 152] width 7 height 7
click at [21, 223] on div at bounding box center [20, 223] width 7 height 7
click at [23, 155] on div at bounding box center [19, 151] width 13 height 13
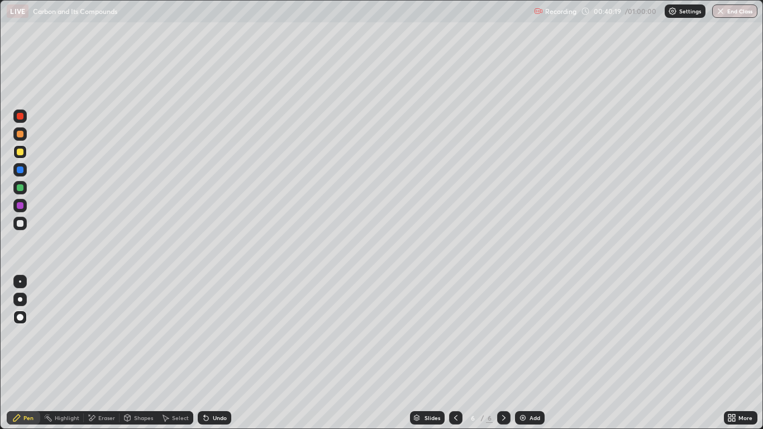
click at [26, 353] on div "Pen" at bounding box center [24, 417] width 34 height 13
click at [21, 224] on div at bounding box center [20, 223] width 7 height 7
click at [526, 353] on div "Add" at bounding box center [530, 417] width 30 height 13
click at [528, 353] on div "Add" at bounding box center [530, 417] width 30 height 13
click at [25, 149] on div at bounding box center [19, 151] width 13 height 13
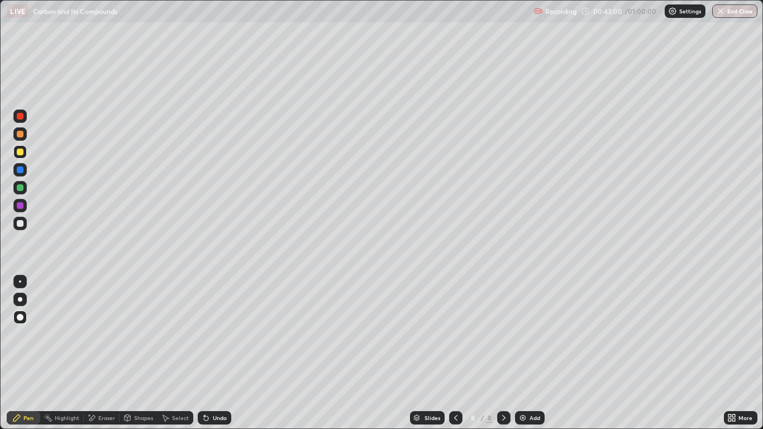
click at [146, 353] on div "Shapes" at bounding box center [143, 418] width 19 height 6
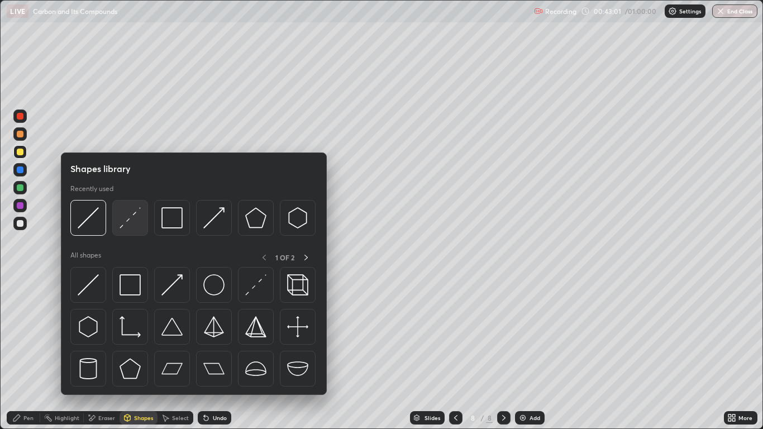
click at [126, 224] on img at bounding box center [130, 217] width 21 height 21
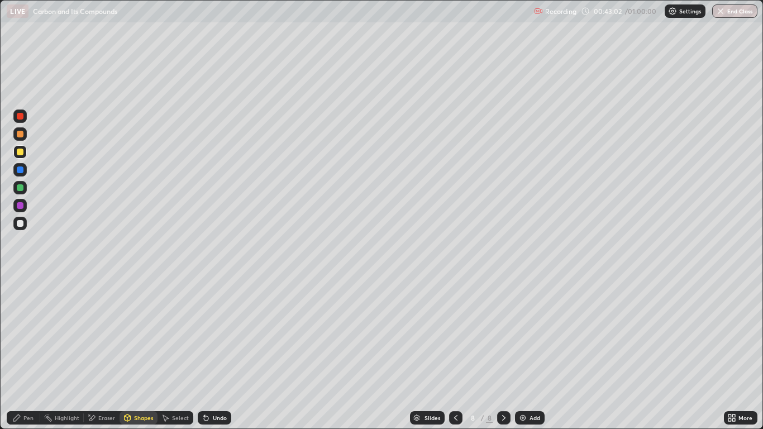
click at [22, 222] on div at bounding box center [20, 223] width 7 height 7
click at [26, 353] on div "Pen" at bounding box center [28, 418] width 10 height 6
click at [23, 228] on div at bounding box center [19, 223] width 13 height 13
click at [143, 353] on div "Shapes" at bounding box center [143, 418] width 19 height 6
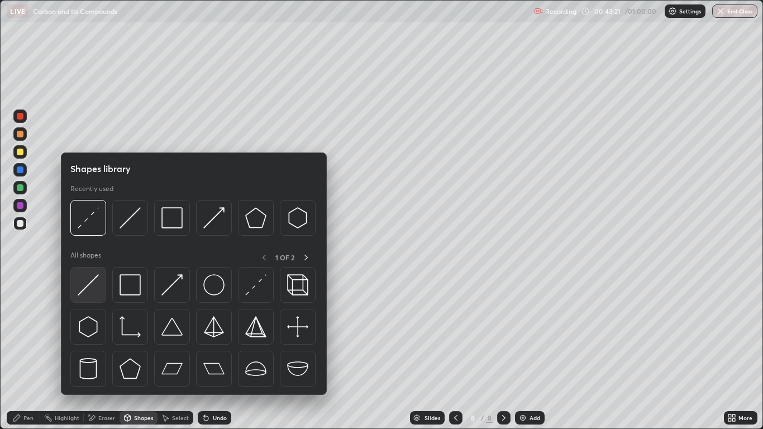
click at [92, 279] on img at bounding box center [88, 284] width 21 height 21
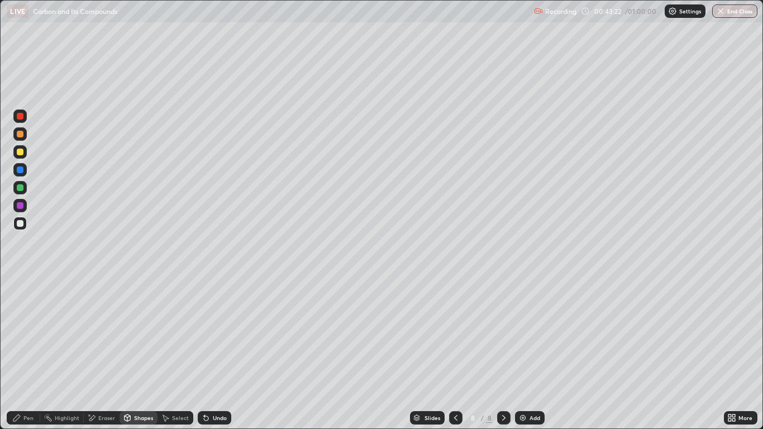
click at [21, 223] on div at bounding box center [20, 223] width 7 height 7
click at [144, 353] on div "Shapes" at bounding box center [143, 418] width 19 height 6
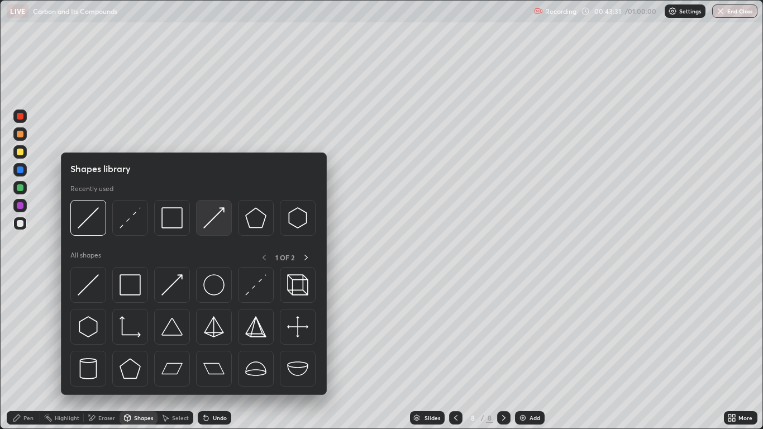
click at [209, 220] on img at bounding box center [213, 217] width 21 height 21
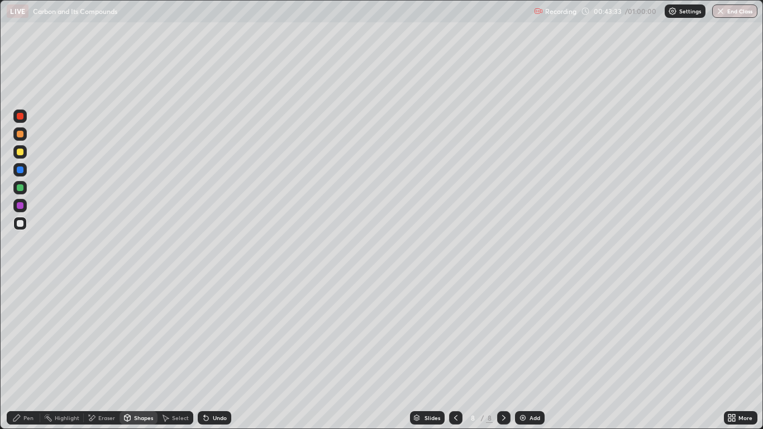
click at [28, 353] on div "Pen" at bounding box center [28, 418] width 10 height 6
click at [145, 353] on div "Shapes" at bounding box center [143, 418] width 19 height 6
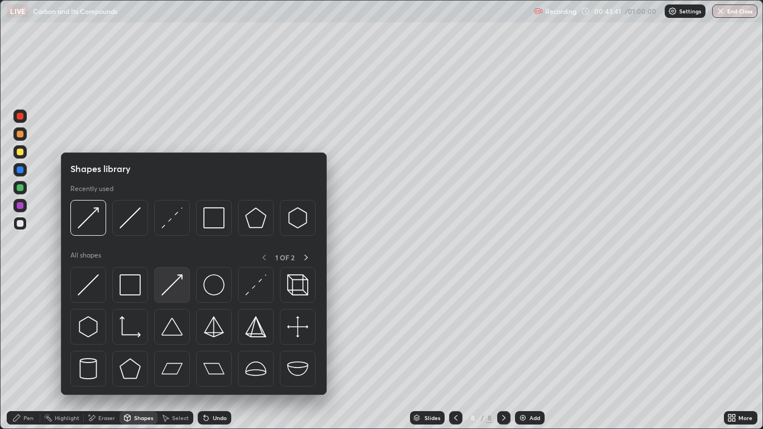
click at [173, 283] on img at bounding box center [171, 284] width 21 height 21
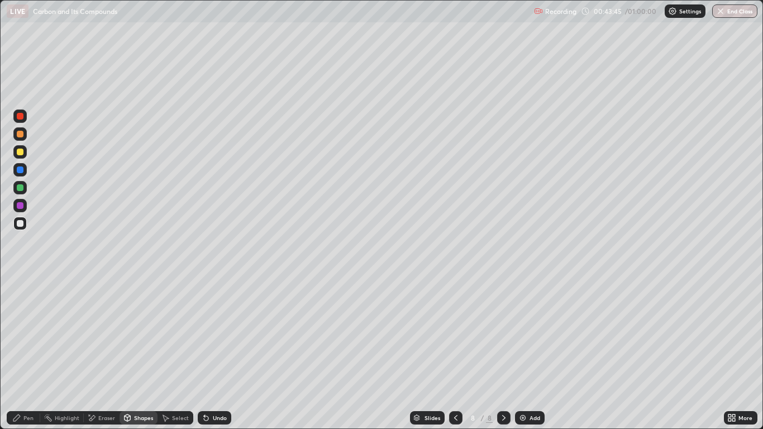
click at [28, 353] on div "Pen" at bounding box center [28, 418] width 10 height 6
click at [143, 353] on div "Shapes" at bounding box center [143, 418] width 19 height 6
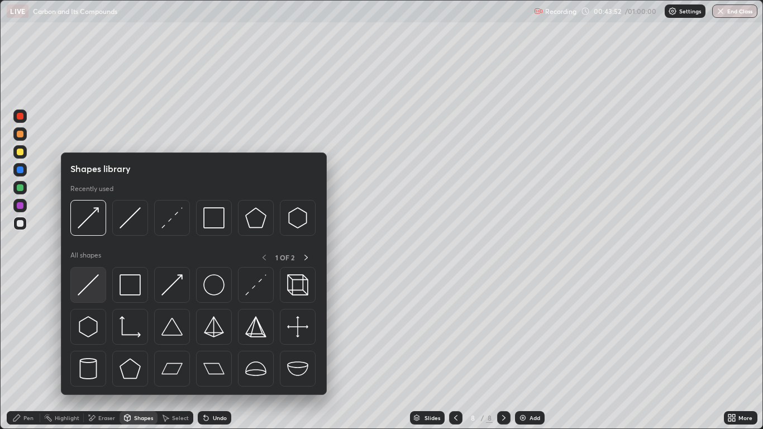
click at [92, 284] on img at bounding box center [88, 284] width 21 height 21
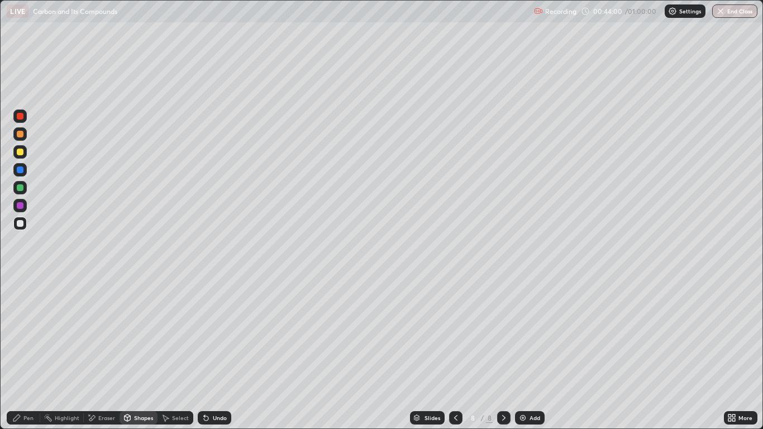
click at [137, 353] on div "Shapes" at bounding box center [143, 418] width 19 height 6
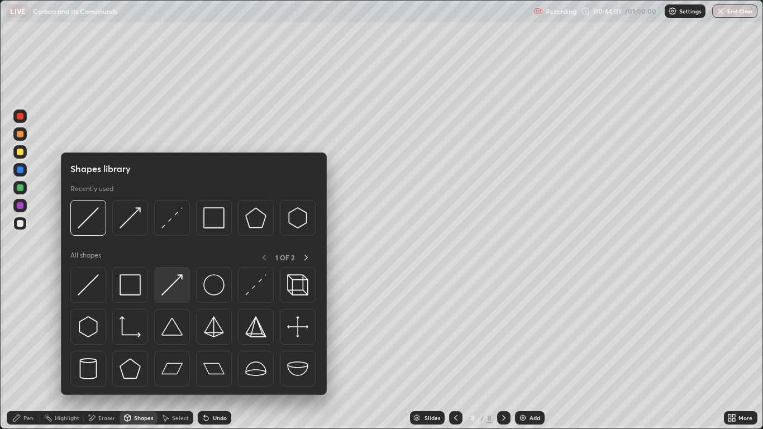
click at [168, 280] on img at bounding box center [171, 284] width 21 height 21
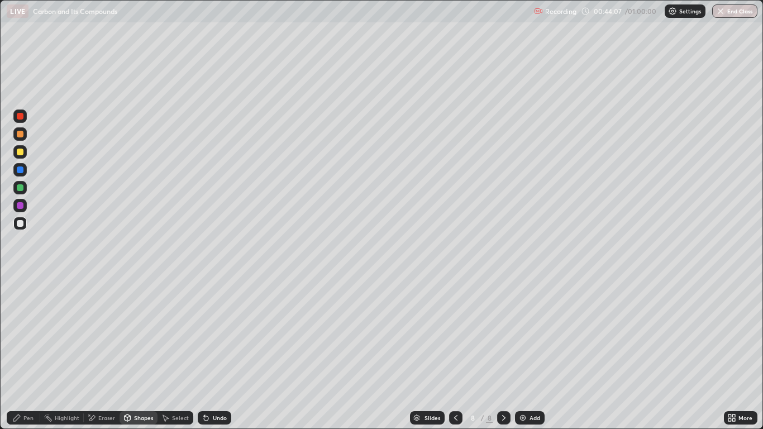
click at [28, 353] on div "Pen" at bounding box center [24, 417] width 34 height 13
click at [140, 353] on div "Shapes" at bounding box center [143, 418] width 19 height 6
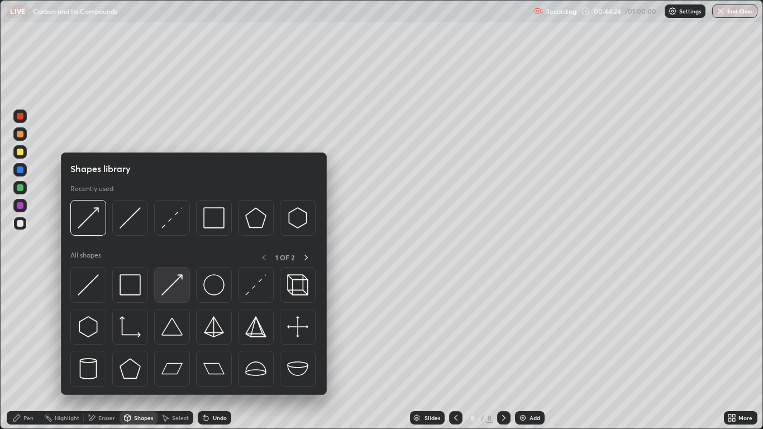
click at [165, 280] on img at bounding box center [171, 284] width 21 height 21
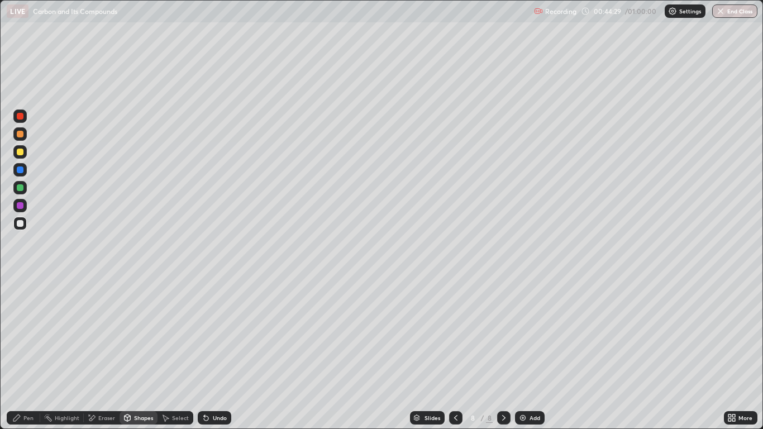
click at [26, 353] on div "Pen" at bounding box center [28, 418] width 10 height 6
click at [142, 353] on div "Shapes" at bounding box center [143, 418] width 19 height 6
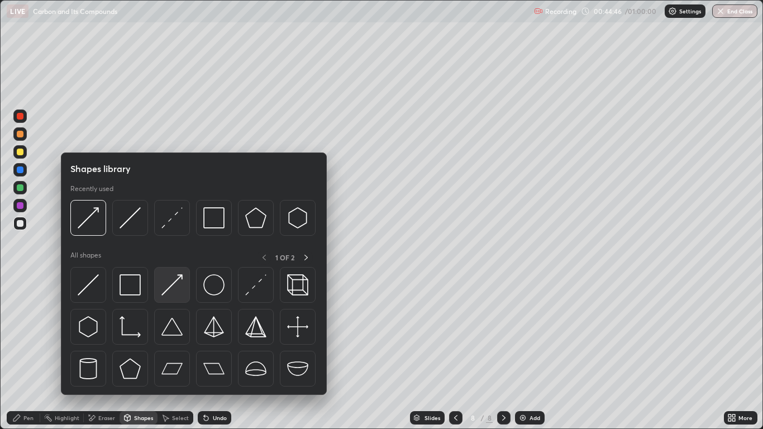
click at [168, 282] on img at bounding box center [171, 284] width 21 height 21
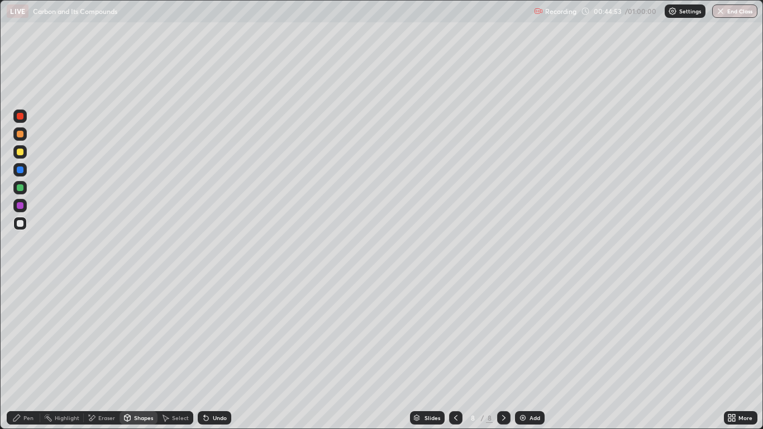
click at [140, 353] on div "Shapes" at bounding box center [143, 418] width 19 height 6
click at [28, 353] on div "Pen" at bounding box center [28, 418] width 10 height 6
click at [221, 353] on div "Undo" at bounding box center [220, 418] width 14 height 6
click at [217, 353] on div "Undo" at bounding box center [220, 418] width 14 height 6
click at [526, 353] on img at bounding box center [522, 417] width 9 height 9
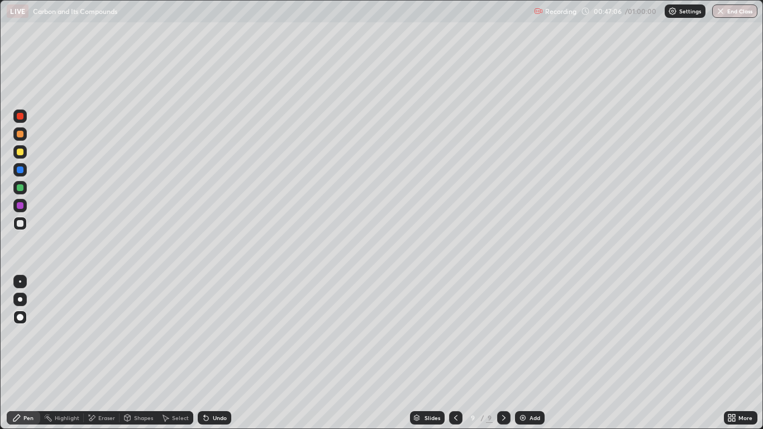
click at [30, 353] on div "Pen" at bounding box center [28, 418] width 10 height 6
click at [22, 151] on div at bounding box center [20, 152] width 7 height 7
click at [146, 353] on div "Shapes" at bounding box center [143, 418] width 19 height 6
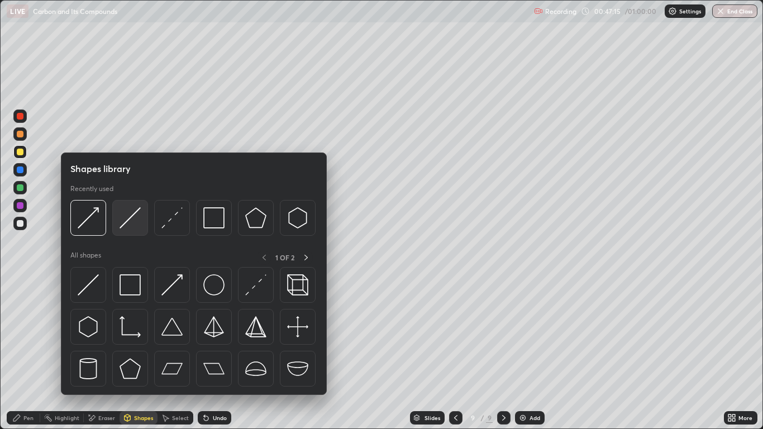
click at [125, 216] on img at bounding box center [130, 217] width 21 height 21
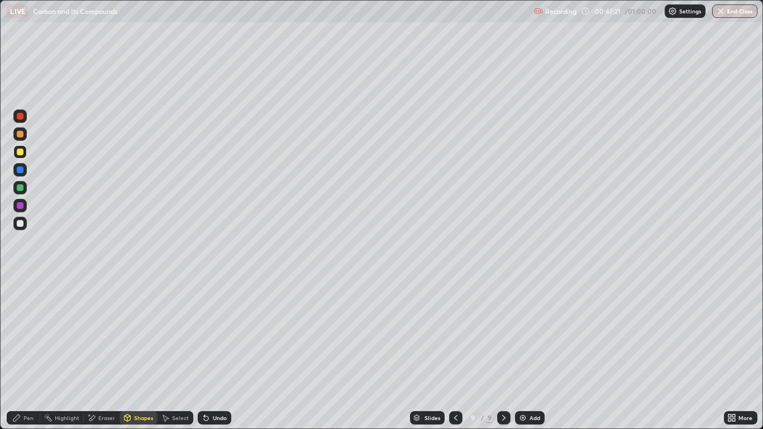
click at [19, 221] on div at bounding box center [20, 223] width 7 height 7
click at [34, 353] on div "Pen" at bounding box center [24, 417] width 34 height 13
click at [20, 152] on div at bounding box center [20, 152] width 7 height 7
click at [215, 353] on div "Undo" at bounding box center [220, 418] width 14 height 6
click at [215, 353] on div "Undo" at bounding box center [215, 417] width 34 height 13
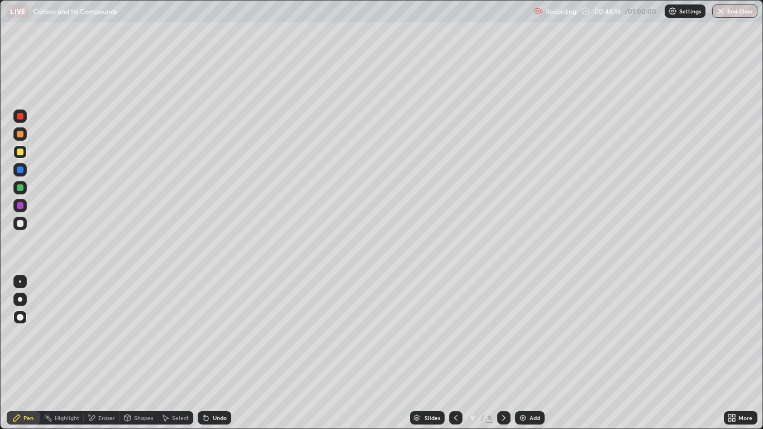
click at [217, 353] on div "Undo" at bounding box center [220, 418] width 14 height 6
click at [216, 353] on div "Undo" at bounding box center [220, 418] width 14 height 6
click at [215, 353] on div "Undo" at bounding box center [220, 418] width 14 height 6
click at [213, 353] on div "Undo" at bounding box center [220, 418] width 14 height 6
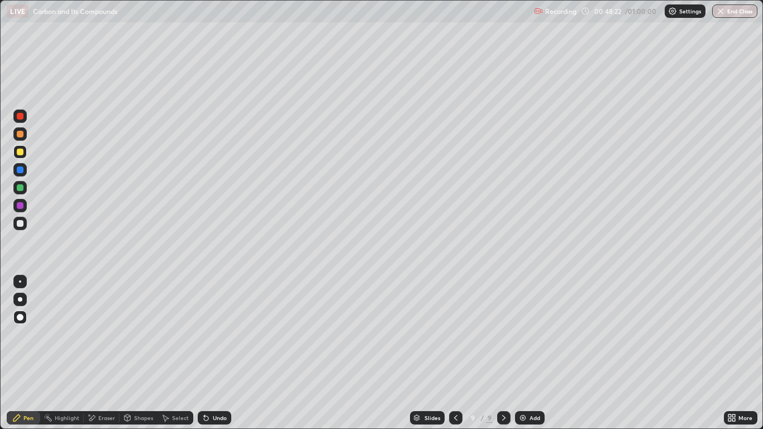
click at [103, 353] on div "Eraser" at bounding box center [106, 418] width 17 height 6
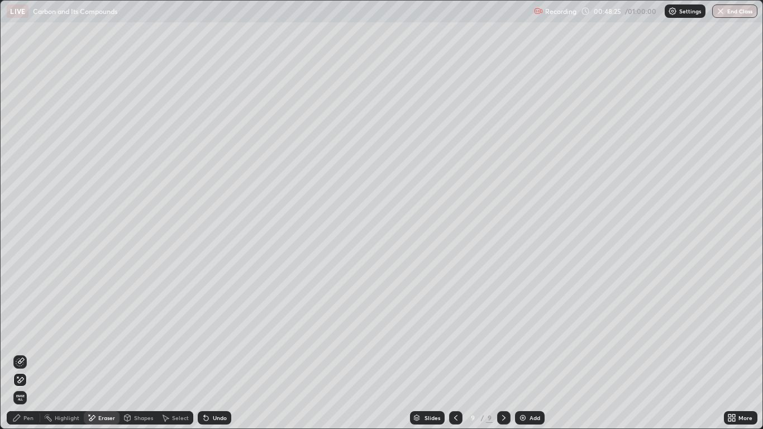
click at [32, 353] on div "Pen" at bounding box center [24, 417] width 34 height 13
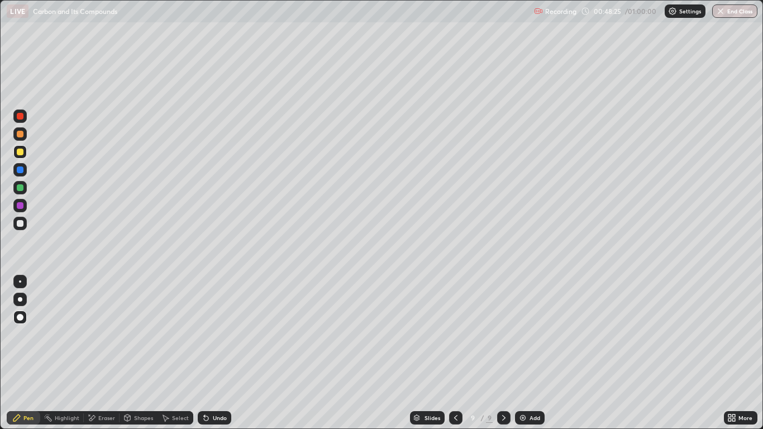
click at [22, 225] on div at bounding box center [20, 223] width 7 height 7
click at [21, 155] on div at bounding box center [20, 152] width 7 height 7
click at [213, 353] on div "Undo" at bounding box center [215, 417] width 34 height 13
click at [213, 353] on div "Undo" at bounding box center [220, 418] width 14 height 6
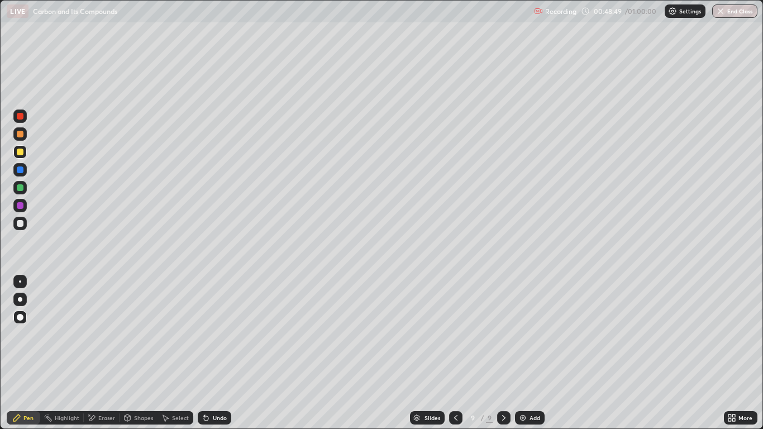
click at [215, 353] on div "Undo" at bounding box center [220, 418] width 14 height 6
click at [20, 225] on div at bounding box center [20, 223] width 7 height 7
click at [19, 154] on div at bounding box center [20, 152] width 7 height 7
click at [215, 353] on div "Undo" at bounding box center [220, 418] width 14 height 6
click at [214, 353] on div "Undo" at bounding box center [220, 418] width 14 height 6
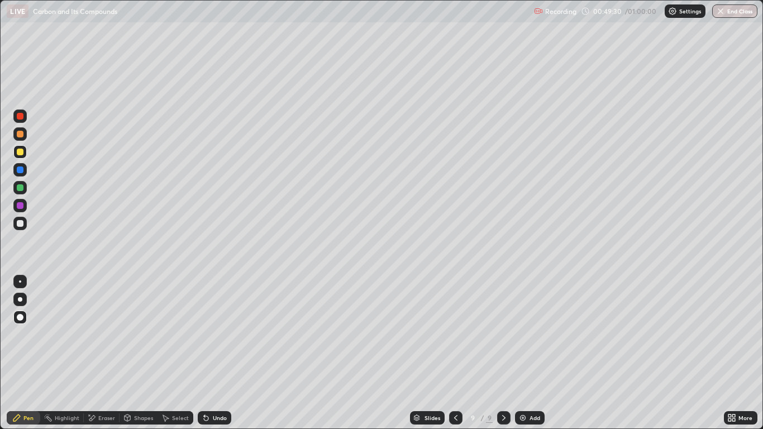
click at [214, 353] on div "Undo" at bounding box center [220, 418] width 14 height 6
click at [211, 353] on div "Undo" at bounding box center [215, 417] width 34 height 13
click at [213, 353] on div "Undo" at bounding box center [220, 418] width 14 height 6
click at [215, 353] on div "Undo" at bounding box center [220, 418] width 14 height 6
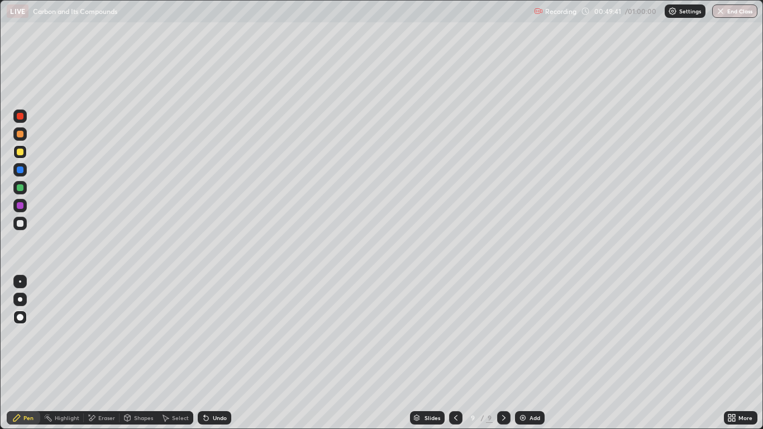
click at [216, 353] on div "Undo" at bounding box center [220, 418] width 14 height 6
click at [217, 353] on div "Undo" at bounding box center [220, 418] width 14 height 6
click at [218, 353] on div "Undo" at bounding box center [220, 418] width 14 height 6
click at [21, 225] on div at bounding box center [20, 223] width 7 height 7
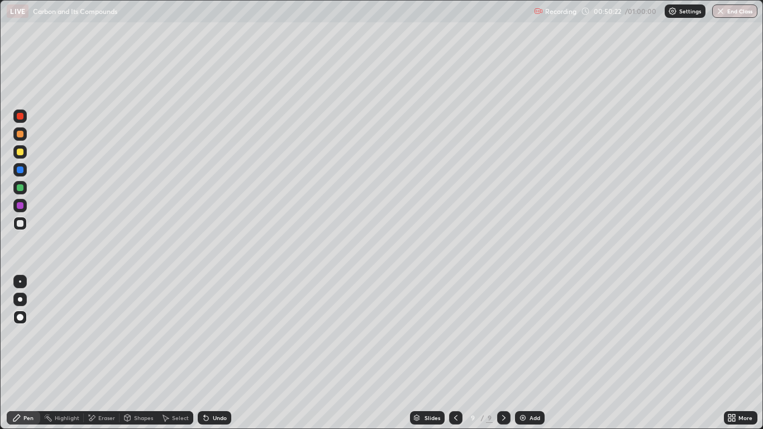
click at [33, 353] on div "Pen" at bounding box center [28, 418] width 10 height 6
click at [137, 353] on div "Shapes" at bounding box center [143, 418] width 19 height 6
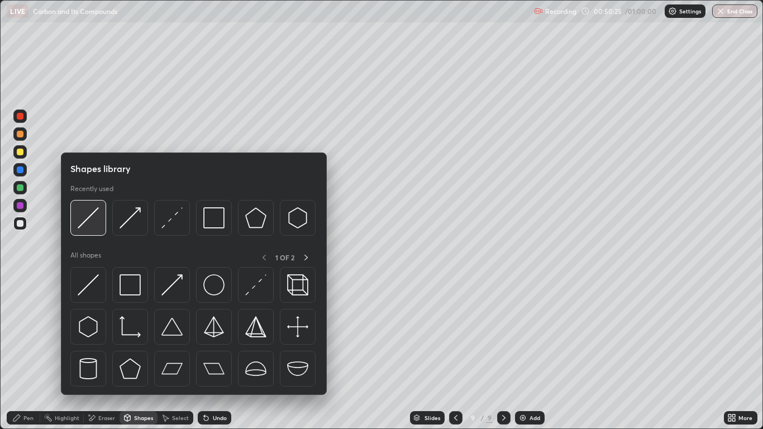
click at [93, 218] on img at bounding box center [88, 217] width 21 height 21
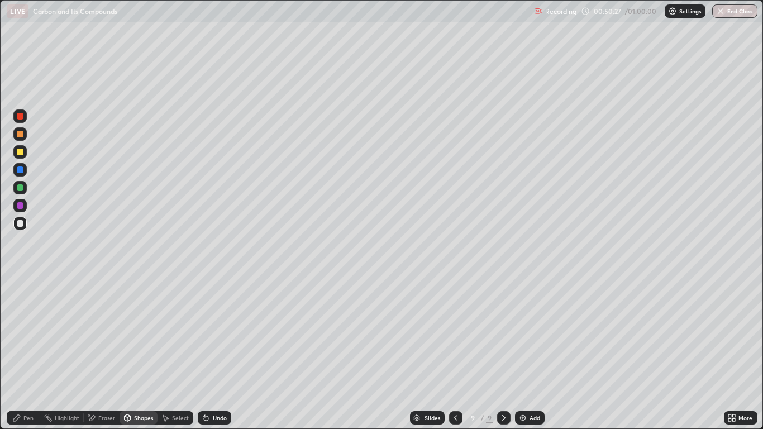
click at [26, 353] on div "Pen" at bounding box center [28, 418] width 10 height 6
click at [21, 224] on div at bounding box center [20, 223] width 7 height 7
click at [140, 353] on div "Shapes" at bounding box center [143, 418] width 19 height 6
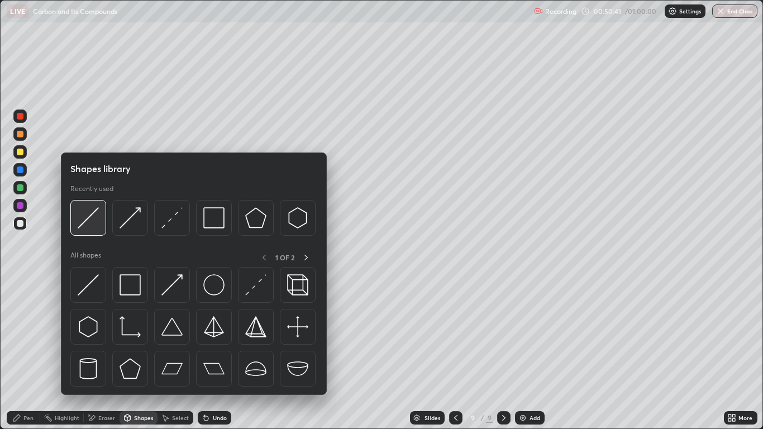
click at [92, 222] on img at bounding box center [88, 217] width 21 height 21
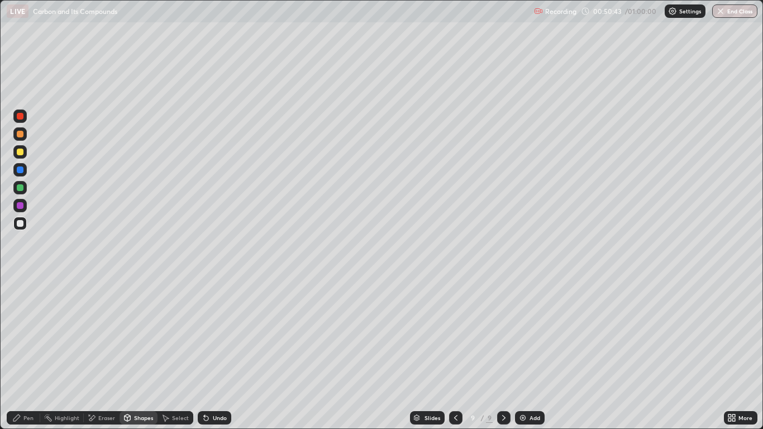
click at [29, 353] on div "Pen" at bounding box center [28, 418] width 10 height 6
click at [21, 224] on div at bounding box center [20, 223] width 7 height 7
click at [27, 353] on div "Pen" at bounding box center [28, 418] width 10 height 6
click at [19, 225] on div at bounding box center [20, 223] width 7 height 7
click at [26, 169] on div at bounding box center [19, 169] width 13 height 13
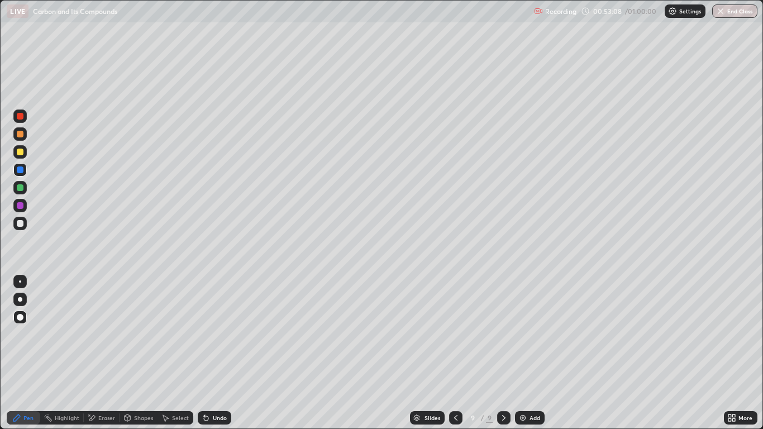
click at [25, 222] on div at bounding box center [19, 223] width 13 height 13
click at [144, 353] on div "Shapes" at bounding box center [143, 418] width 19 height 6
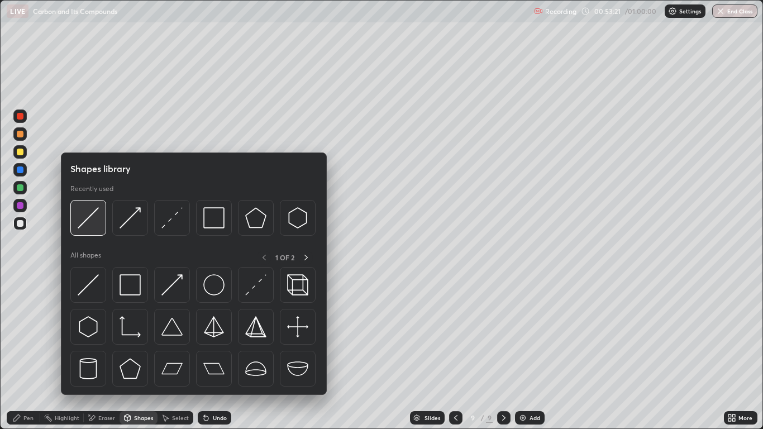
click at [89, 220] on img at bounding box center [88, 217] width 21 height 21
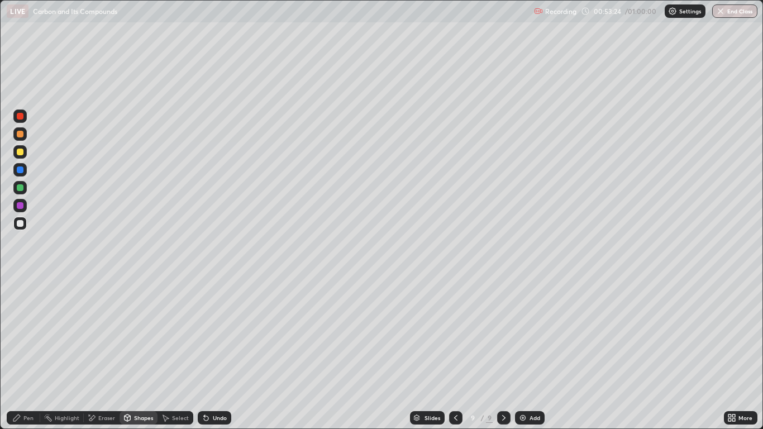
click at [24, 353] on div "Pen" at bounding box center [28, 418] width 10 height 6
click at [208, 353] on icon at bounding box center [206, 417] width 9 height 9
click at [24, 170] on div at bounding box center [19, 169] width 13 height 13
click at [31, 353] on div "Pen" at bounding box center [28, 418] width 10 height 6
click at [25, 221] on div at bounding box center [19, 223] width 13 height 13
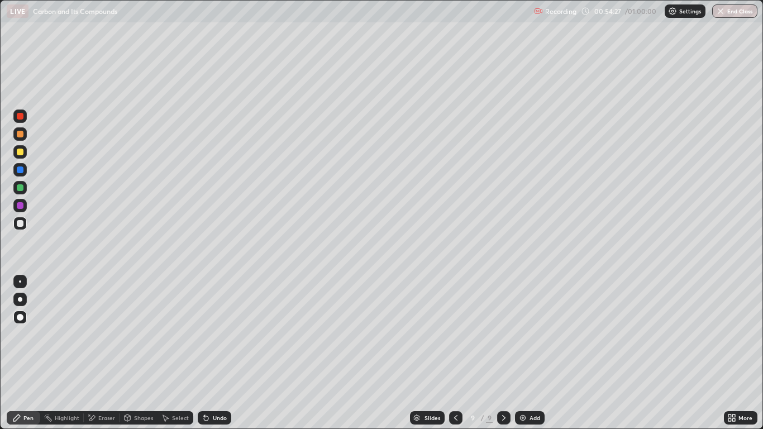
click at [220, 353] on div "Undo" at bounding box center [220, 418] width 14 height 6
click at [223, 353] on div "Undo" at bounding box center [220, 418] width 14 height 6
click at [23, 172] on div at bounding box center [20, 169] width 7 height 7
click at [21, 224] on div at bounding box center [20, 223] width 7 height 7
click at [21, 188] on div at bounding box center [20, 187] width 7 height 7
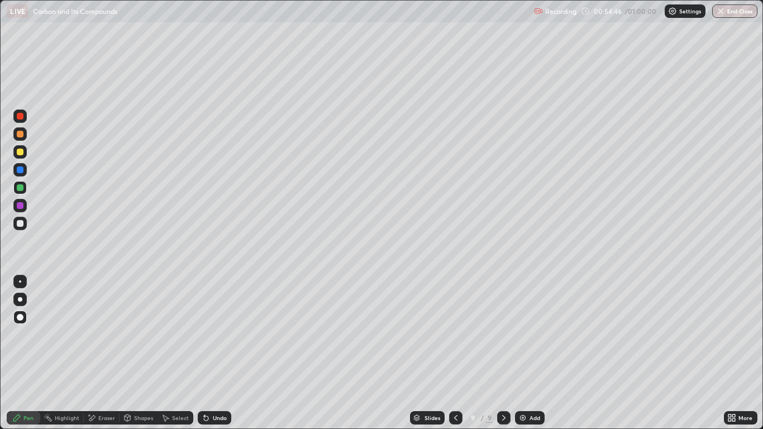
click at [21, 223] on div at bounding box center [20, 223] width 7 height 7
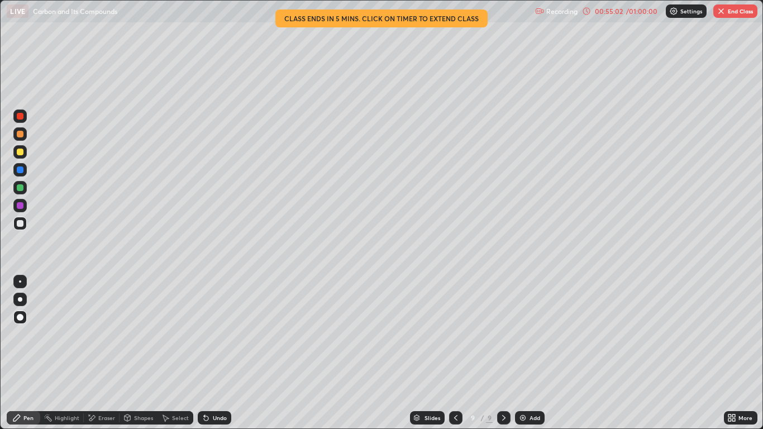
click at [225, 353] on div "Undo" at bounding box center [215, 417] width 34 height 13
click at [222, 353] on div "Undo" at bounding box center [215, 417] width 34 height 13
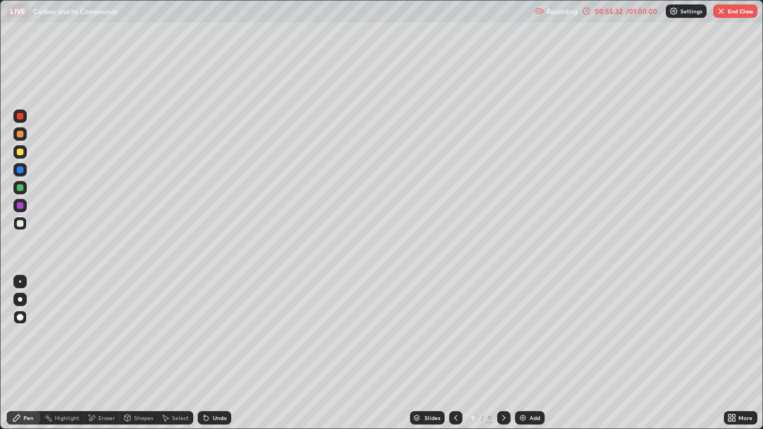
click at [31, 353] on div "Pen" at bounding box center [24, 417] width 34 height 13
click at [20, 224] on div at bounding box center [20, 223] width 7 height 7
click at [523, 353] on img at bounding box center [522, 417] width 9 height 9
click at [21, 223] on div at bounding box center [20, 223] width 7 height 7
click at [21, 136] on div at bounding box center [20, 134] width 7 height 7
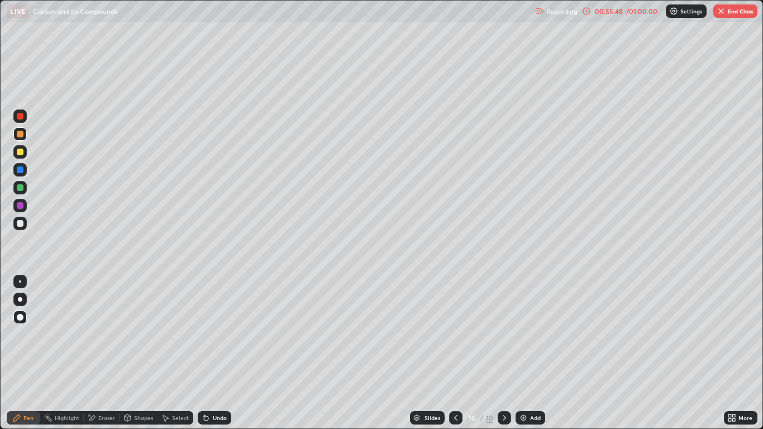
click at [21, 224] on div at bounding box center [20, 223] width 7 height 7
click at [205, 353] on icon at bounding box center [206, 418] width 4 height 4
click at [25, 153] on div at bounding box center [19, 151] width 13 height 13
click at [456, 353] on icon at bounding box center [455, 417] width 9 height 9
click at [504, 353] on icon at bounding box center [504, 417] width 9 height 9
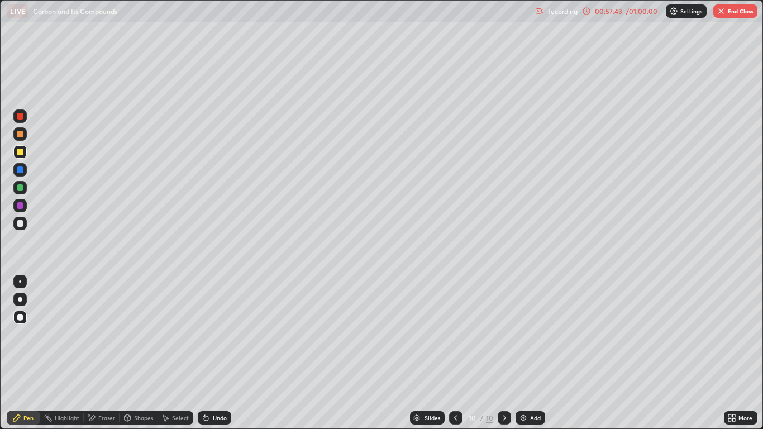
click at [731, 14] on button "End Class" at bounding box center [735, 10] width 44 height 13
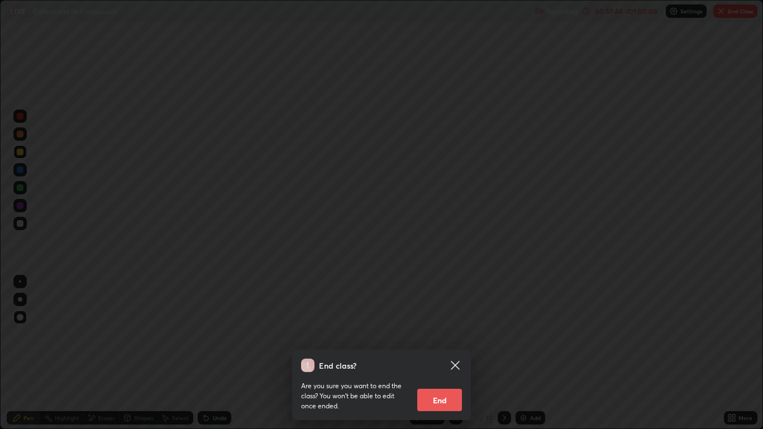
click at [447, 353] on button "End" at bounding box center [439, 400] width 45 height 22
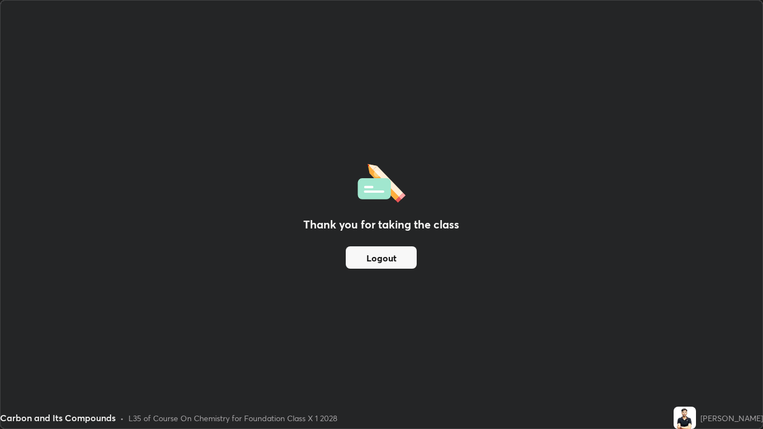
click at [387, 259] on button "Logout" at bounding box center [381, 257] width 71 height 22
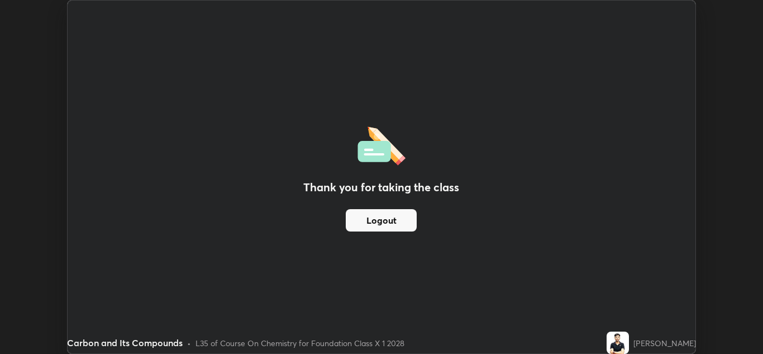
scroll to position [55507, 55097]
